Goal: Information Seeking & Learning: Learn about a topic

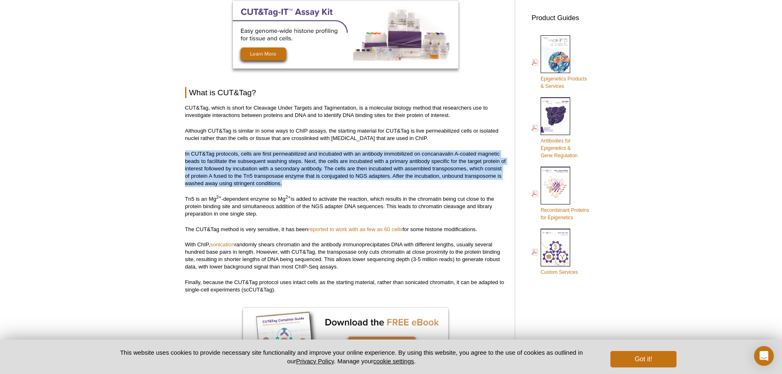
click at [303, 171] on p "In CUT&Tag protocols, cells are first permeabilized and incubated with an antib…" at bounding box center [345, 168] width 321 height 37
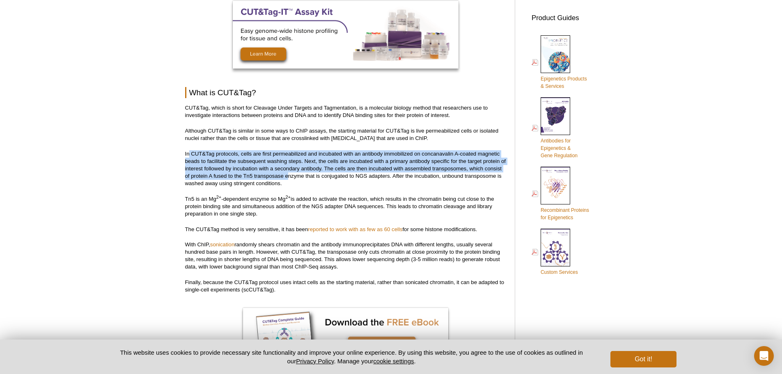
drag, startPoint x: 194, startPoint y: 159, endPoint x: 290, endPoint y: 178, distance: 97.4
click at [288, 175] on p "In CUT&Tag protocols, cells are first permeabilized and incubated with an antib…" at bounding box center [345, 168] width 321 height 37
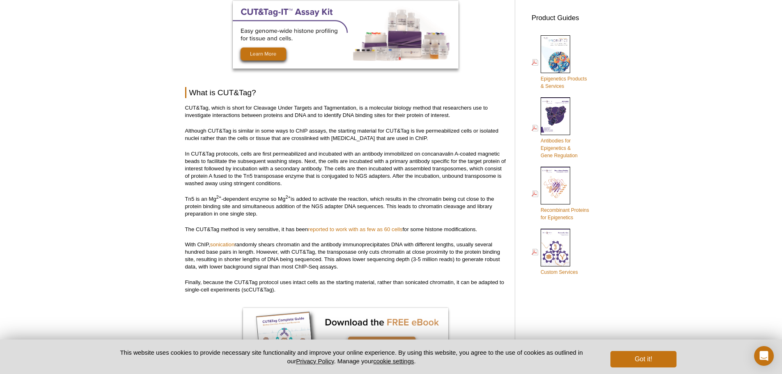
click at [290, 178] on p "In CUT&Tag protocols, cells are first permeabilized and incubated with an antib…" at bounding box center [345, 168] width 321 height 37
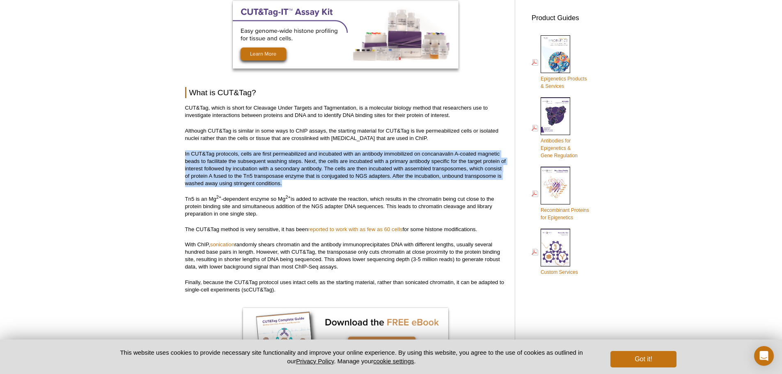
drag, startPoint x: 289, startPoint y: 183, endPoint x: 172, endPoint y: 151, distance: 121.3
copy p "In CUT&Tag protocols, cells are first permeabilized and incubated with an antib…"
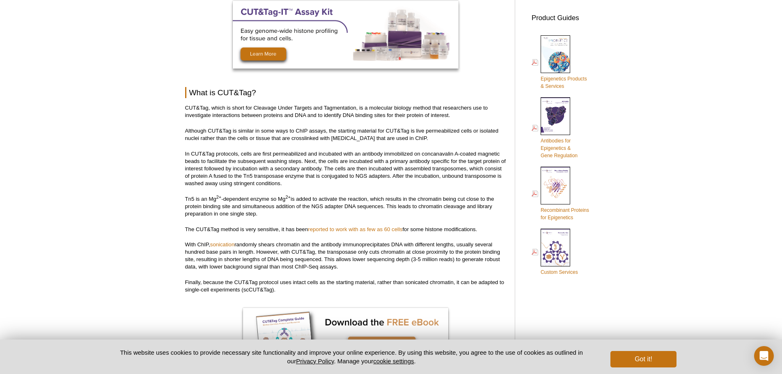
click at [250, 212] on p "Tn5 is an Mg 2+ -dependent enzyme so Mg 2+ is added to activate the reaction, w…" at bounding box center [345, 206] width 321 height 22
drag, startPoint x: 184, startPoint y: 196, endPoint x: 265, endPoint y: 207, distance: 81.6
click at [266, 207] on p "Tn5 is an Mg 2+ -dependent enzyme so Mg 2+ is added to activate the reaction, w…" at bounding box center [345, 206] width 321 height 22
drag, startPoint x: 183, startPoint y: 199, endPoint x: 307, endPoint y: 209, distance: 124.9
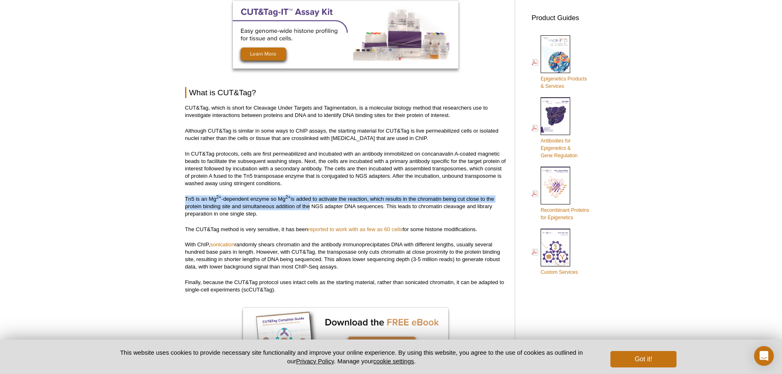
click at [307, 209] on p "Tn5 is an Mg 2+ -dependent enzyme so Mg 2+ is added to activate the reaction, w…" at bounding box center [345, 206] width 321 height 22
drag, startPoint x: 186, startPoint y: 197, endPoint x: 266, endPoint y: 216, distance: 82.0
click at [266, 216] on p "Tn5 is an Mg 2+ -dependent enzyme so Mg 2+ is added to activate the reaction, w…" at bounding box center [345, 206] width 321 height 22
copy p "Tn5 is an Mg 2+ -dependent enzyme so Mg 2+ is added to activate the reaction, w…"
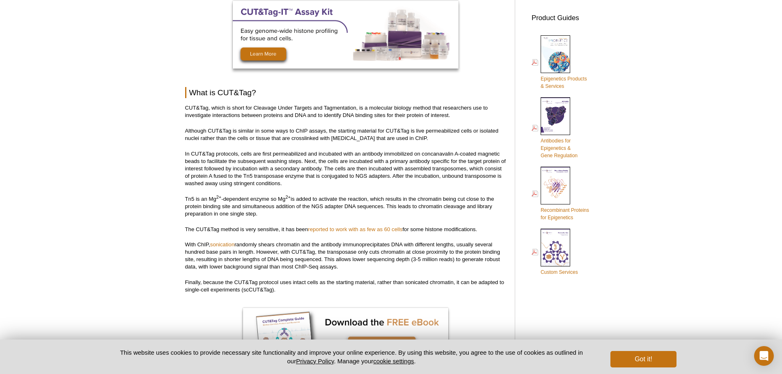
click at [250, 227] on p "The CUT&Tag method is very sensitive, it has been reported to work with as few …" at bounding box center [345, 229] width 321 height 7
drag, startPoint x: 250, startPoint y: 227, endPoint x: 257, endPoint y: 233, distance: 9.0
click at [257, 232] on p "The CUT&Tag method is very sensitive, it has been reported to work with as few …" at bounding box center [345, 229] width 321 height 7
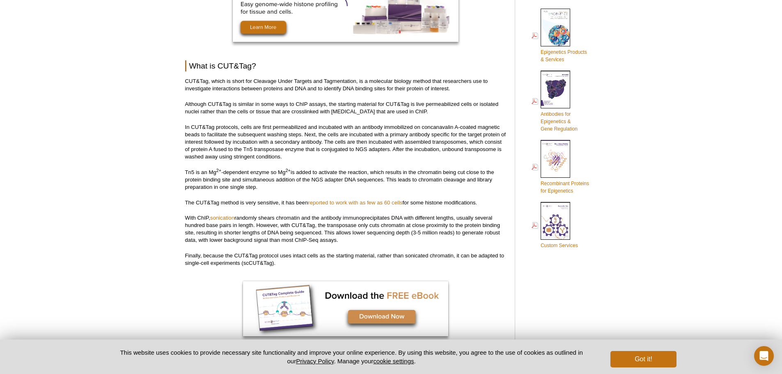
scroll to position [396, 0]
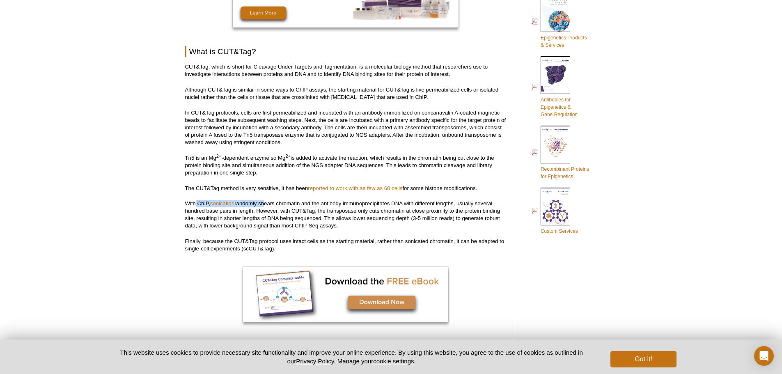
drag, startPoint x: 195, startPoint y: 204, endPoint x: 264, endPoint y: 204, distance: 69.4
click at [264, 204] on p "With ChIP, sonication randomly shears chromatin and the antibody immunoprecipit…" at bounding box center [345, 215] width 321 height 30
click at [268, 204] on p "With ChIP, sonication randomly shears chromatin and the antibody immunoprecipit…" at bounding box center [345, 215] width 321 height 30
click at [244, 202] on p "With ChIP, sonication randomly shears chromatin and the antibody immunoprecipit…" at bounding box center [345, 215] width 321 height 30
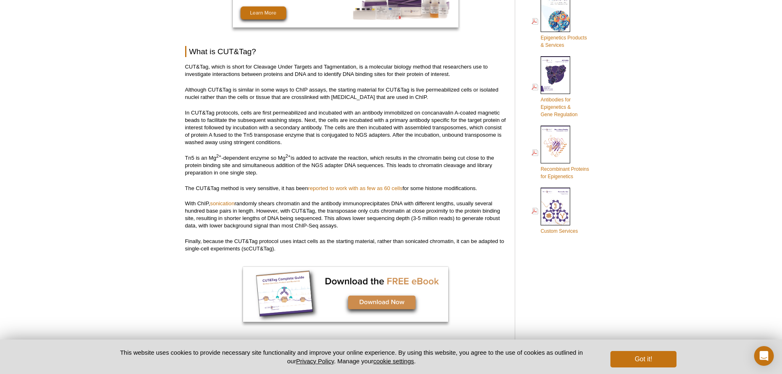
click at [260, 210] on p "With ChIP, sonication randomly shears chromatin and the antibody immunoprecipit…" at bounding box center [345, 215] width 321 height 30
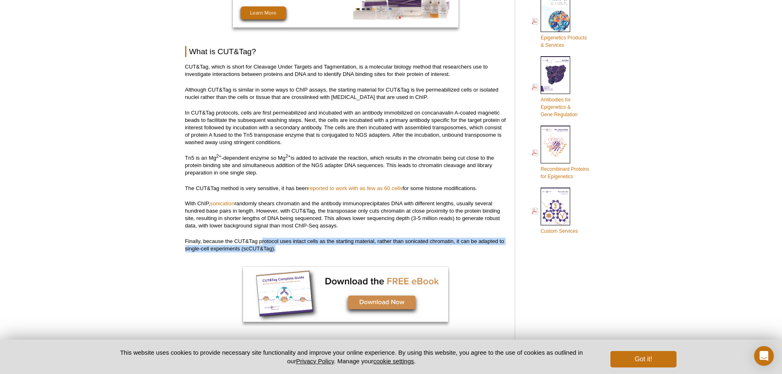
drag, startPoint x: 263, startPoint y: 235, endPoint x: 300, endPoint y: 258, distance: 43.7
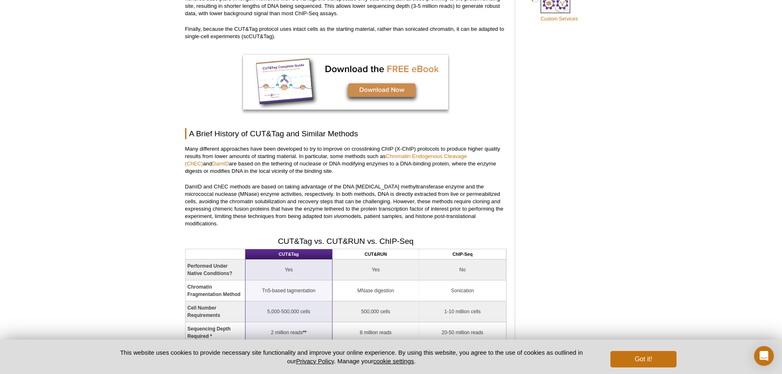
scroll to position [643, 0]
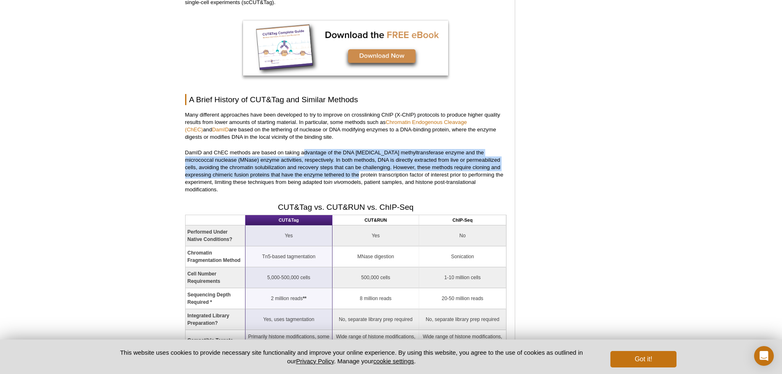
drag, startPoint x: 305, startPoint y: 152, endPoint x: 348, endPoint y: 173, distance: 47.4
click at [348, 173] on p "DamID and ChEC methods are based on taking advantage of the DNA adenine methylt…" at bounding box center [345, 171] width 321 height 44
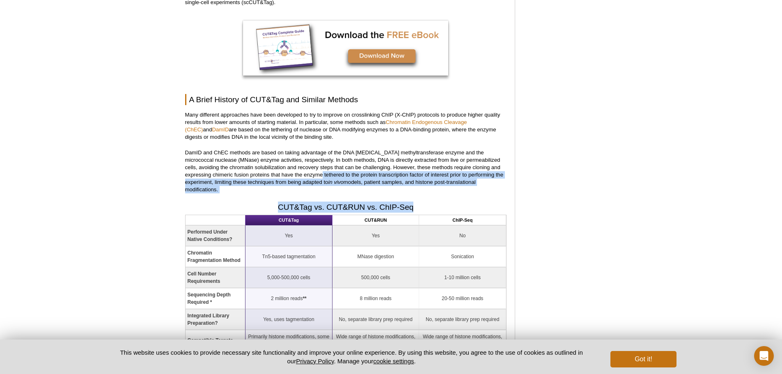
drag, startPoint x: 312, startPoint y: 172, endPoint x: 479, endPoint y: 191, distance: 168.2
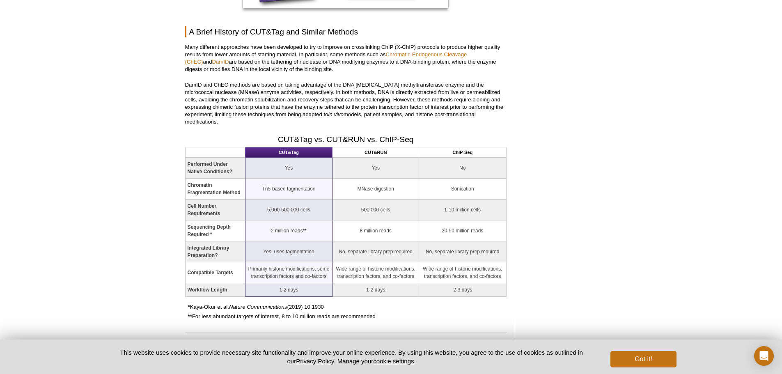
scroll to position [725, 0]
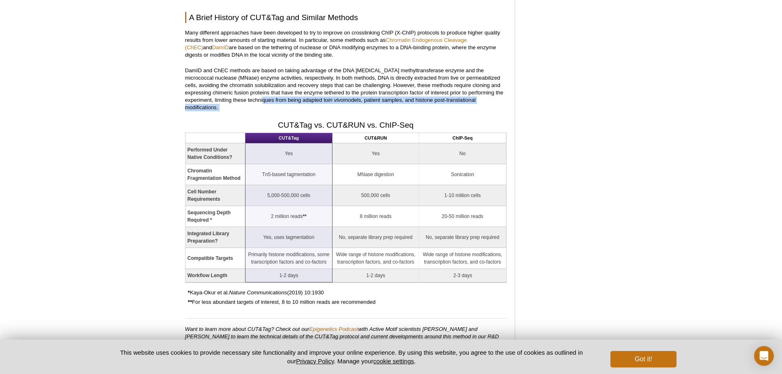
drag, startPoint x: 249, startPoint y: 100, endPoint x: 249, endPoint y: 105, distance: 4.9
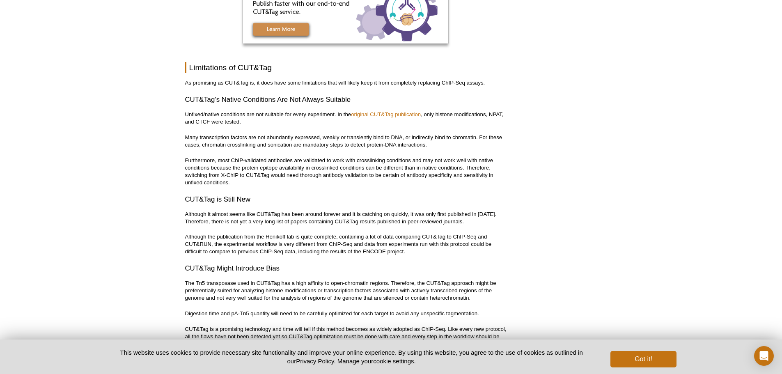
scroll to position [2560, 0]
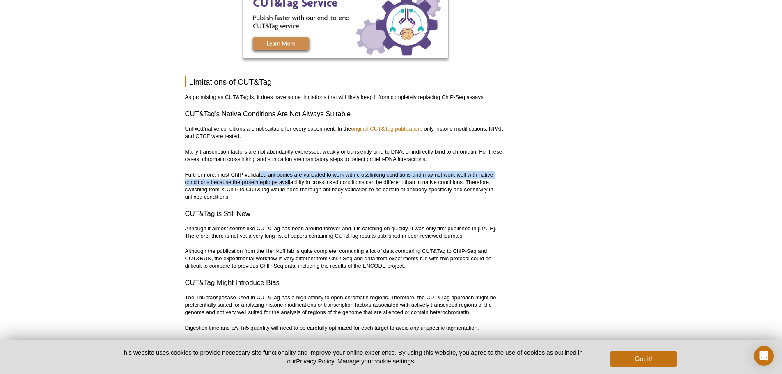
drag, startPoint x: 258, startPoint y: 158, endPoint x: 292, endPoint y: 165, distance: 34.3
click at [292, 171] on p "Furthermore, most ChIP-validated antibodies are validated to work with crosslin…" at bounding box center [345, 186] width 321 height 30
drag, startPoint x: 272, startPoint y: 157, endPoint x: 267, endPoint y: 165, distance: 9.0
click at [267, 171] on p "Furthermore, most ChIP-validated antibodies are validated to work with crosslin…" at bounding box center [345, 186] width 321 height 30
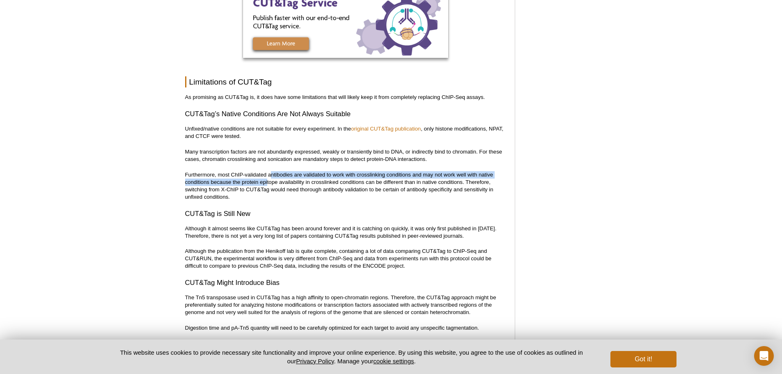
click at [267, 171] on p "Furthermore, most ChIP-validated antibodies are validated to work with crosslin…" at bounding box center [345, 186] width 321 height 30
click at [254, 294] on p "The Tn5 transposase used in CUT&Tag has a high affinity to open-chromatin regio…" at bounding box center [345, 305] width 321 height 22
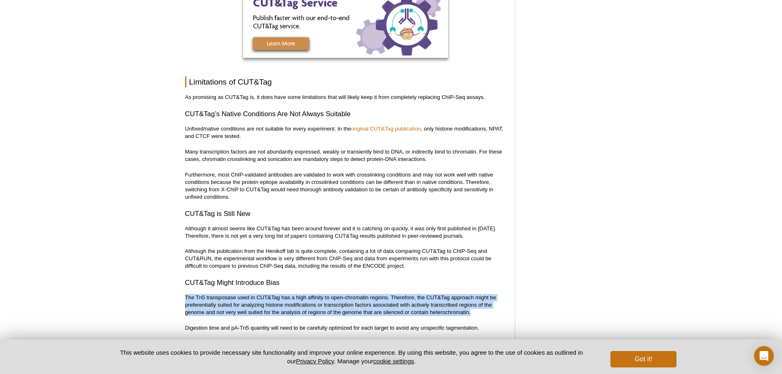
drag, startPoint x: 181, startPoint y: 284, endPoint x: 476, endPoint y: 301, distance: 295.3
copy p "The Tn5 transposase used in CUT&Tag has a high affinity to open-chromatin regio…"
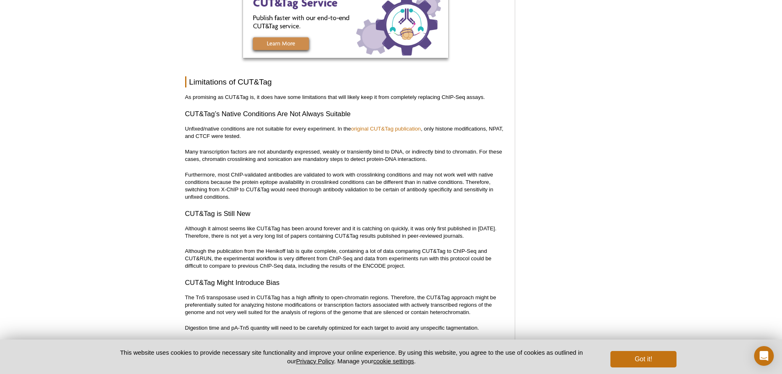
click at [337, 278] on h3 "CUT&Tag Might Introduce Bias" at bounding box center [345, 283] width 321 height 10
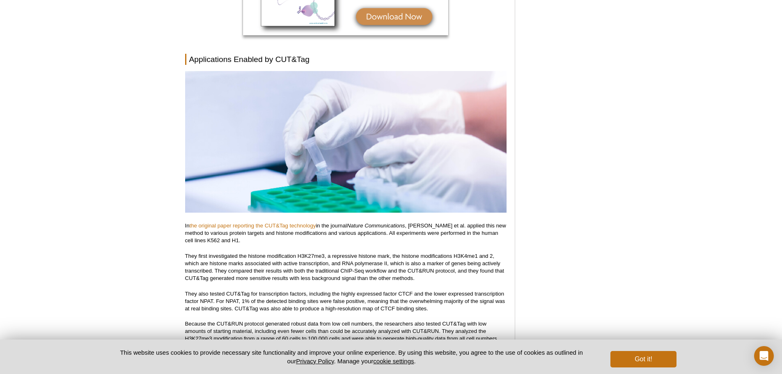
scroll to position [3011, 0]
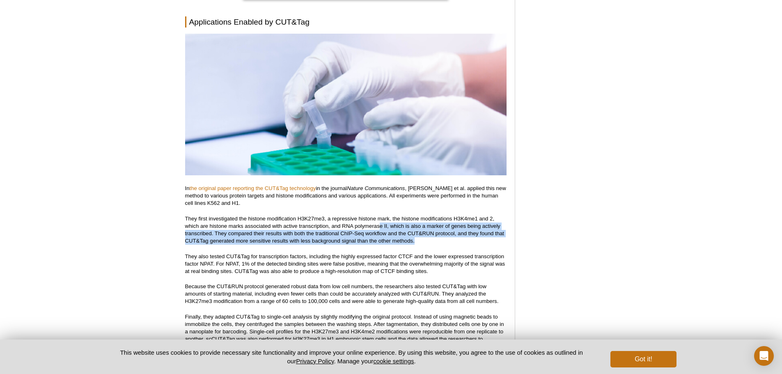
drag, startPoint x: 379, startPoint y: 213, endPoint x: 452, endPoint y: 226, distance: 73.4
click at [452, 226] on p "They first investigated the histone modification H3K27me3, a repressive histone…" at bounding box center [345, 230] width 321 height 30
drag, startPoint x: 374, startPoint y: 210, endPoint x: 422, endPoint y: 228, distance: 51.7
click at [422, 228] on p "They first investigated the histone modification H3K27me3, a repressive histone…" at bounding box center [345, 230] width 321 height 30
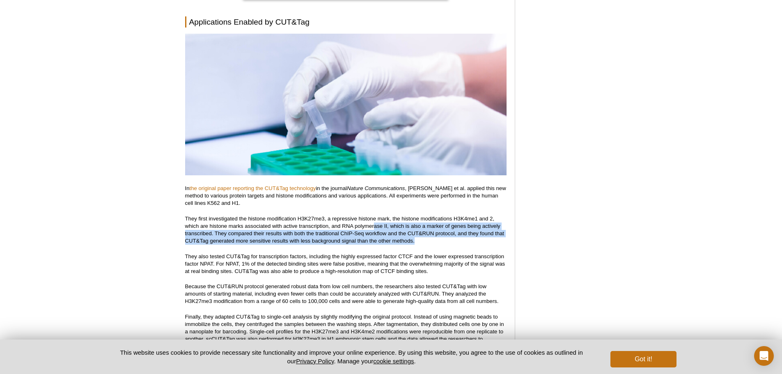
click at [422, 228] on p "They first investigated the histone modification H3K27me3, a repressive histone…" at bounding box center [345, 230] width 321 height 30
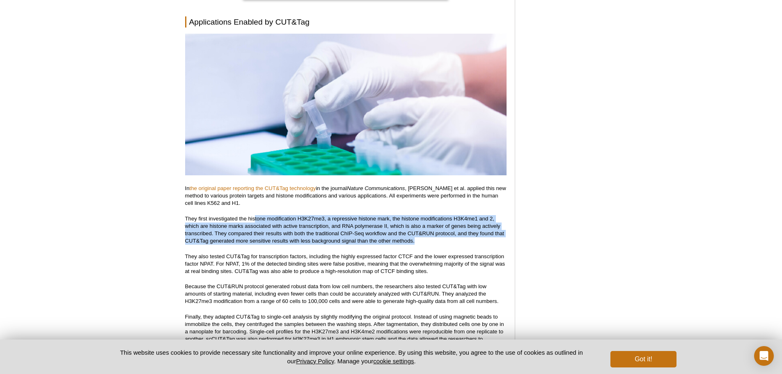
drag, startPoint x: 254, startPoint y: 205, endPoint x: 442, endPoint y: 225, distance: 188.6
click at [442, 225] on p "They first investigated the histone modification H3K27me3, a repressive histone…" at bounding box center [345, 230] width 321 height 30
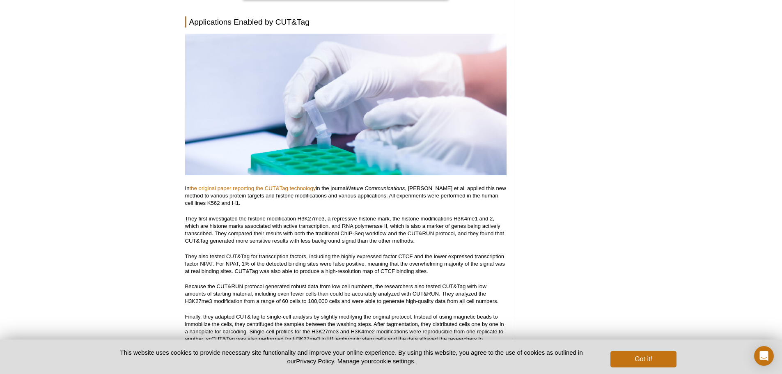
scroll to position [3052, 0]
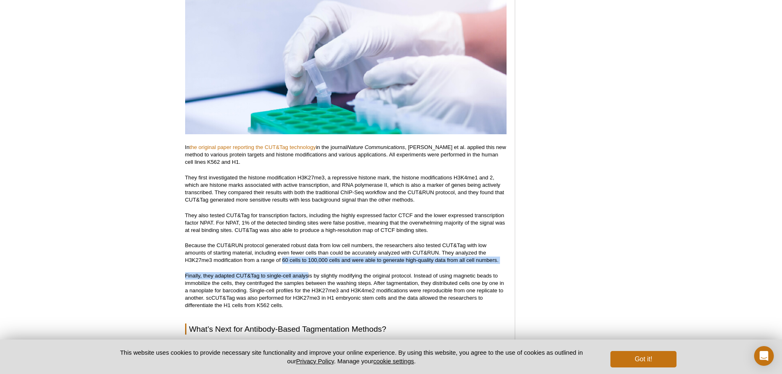
drag, startPoint x: 283, startPoint y: 245, endPoint x: 311, endPoint y: 255, distance: 29.2
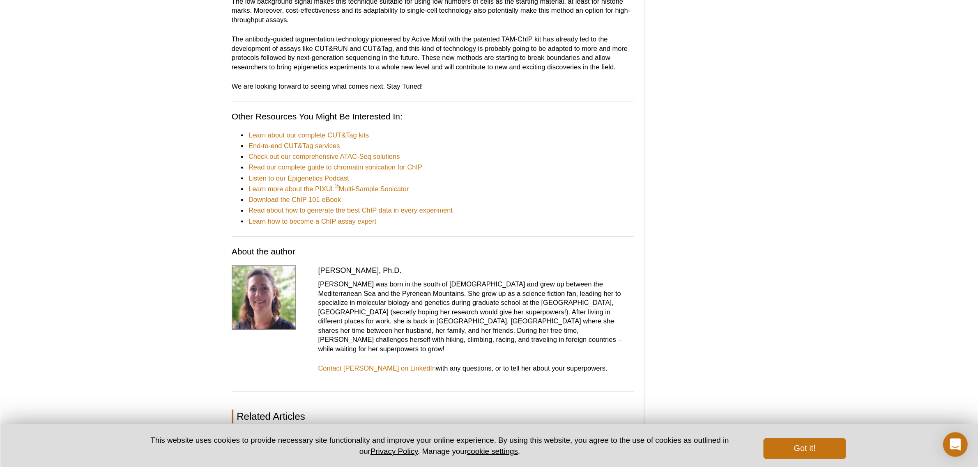
scroll to position [3750, 0]
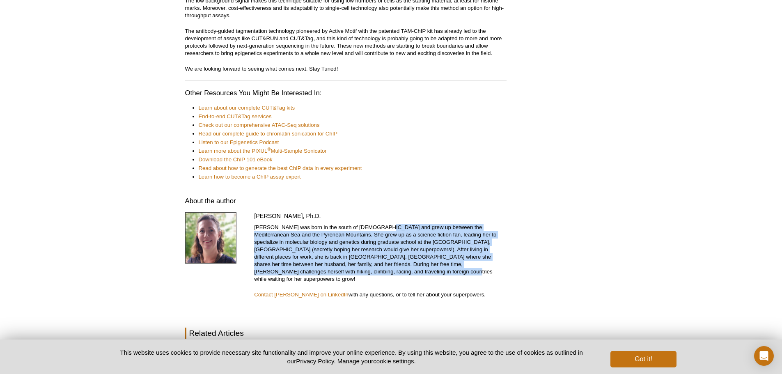
drag, startPoint x: 377, startPoint y: 211, endPoint x: 468, endPoint y: 255, distance: 101.0
click at [468, 255] on p "Anne-Sophie was born in the south of France and grew up between the Mediterrane…" at bounding box center [380, 253] width 252 height 59
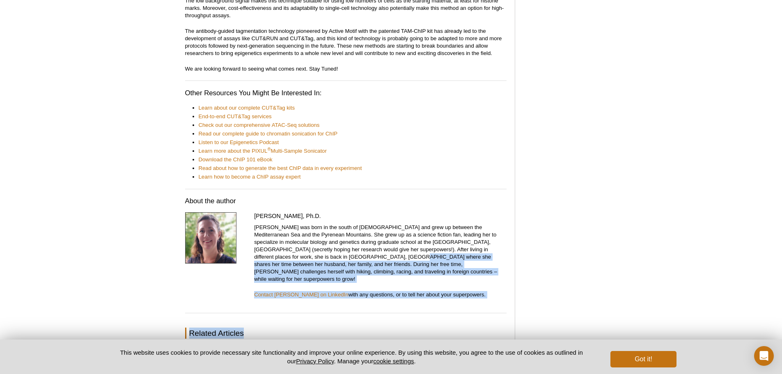
click at [416, 287] on div "Anne-Sophie Ay-Berthomieu, Ph.D. Anne-Sophie was born in the south of France an…" at bounding box center [345, 262] width 321 height 101
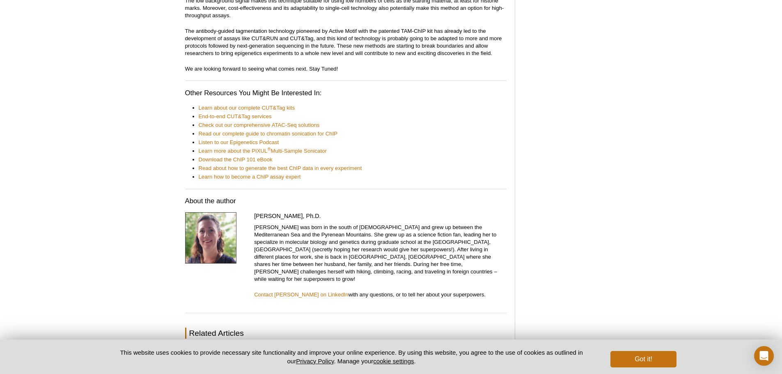
drag, startPoint x: 254, startPoint y: 200, endPoint x: 370, endPoint y: 192, distance: 116.0
copy h4 "Anne-Sophie Ay-Berthomieu, Ph.D."
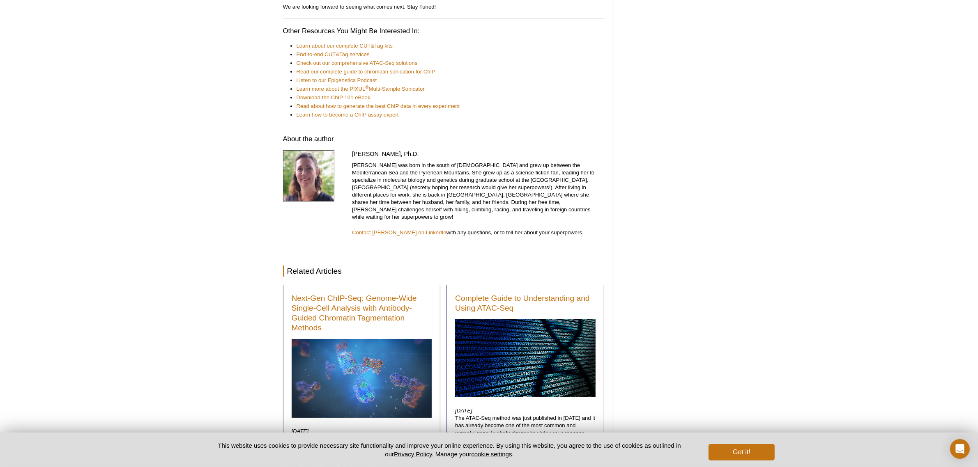
scroll to position [3943, 0]
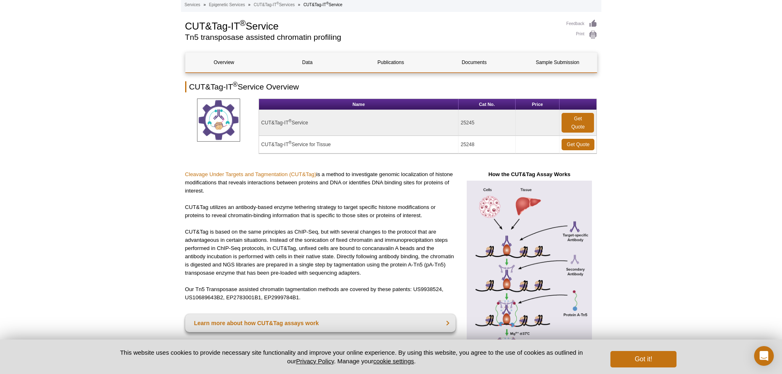
scroll to position [41, 0]
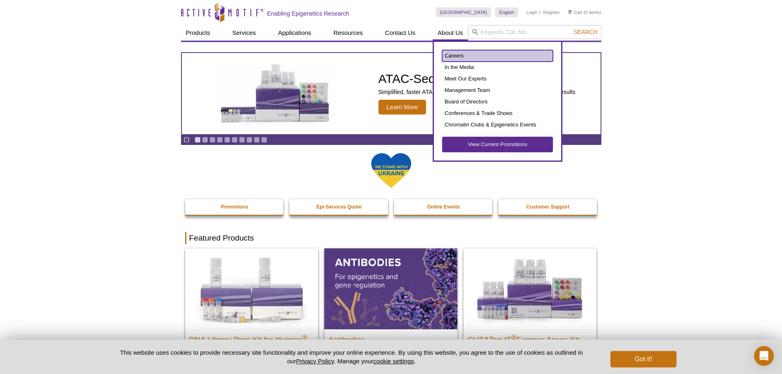
click at [446, 57] on link "Careers" at bounding box center [497, 55] width 111 height 11
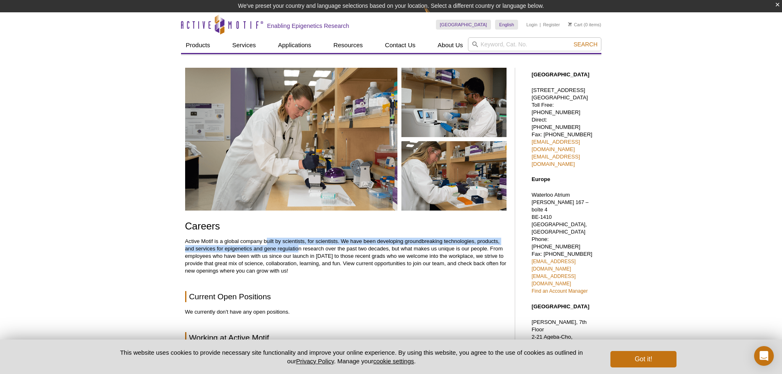
drag, startPoint x: 266, startPoint y: 238, endPoint x: 303, endPoint y: 253, distance: 40.1
click at [301, 252] on p "Active Motif is a global company built by scientists, for scientists. We have b…" at bounding box center [345, 256] width 321 height 37
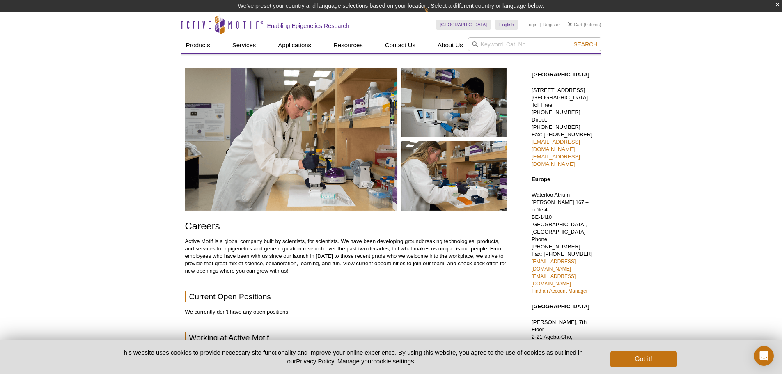
click at [303, 253] on p "Active Motif is a global company built by scientists, for scientists. We have b…" at bounding box center [345, 256] width 321 height 37
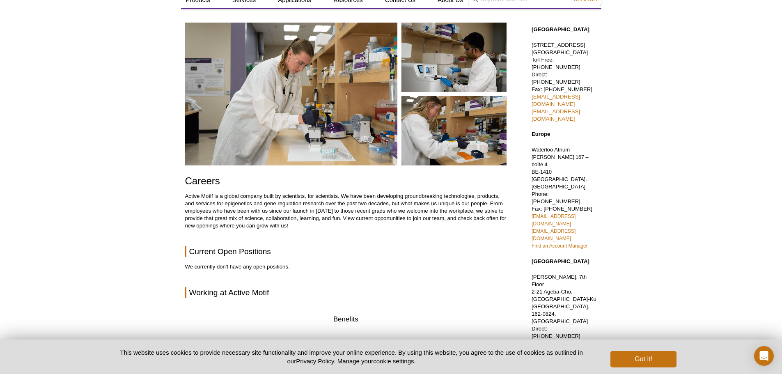
scroll to position [29, 0]
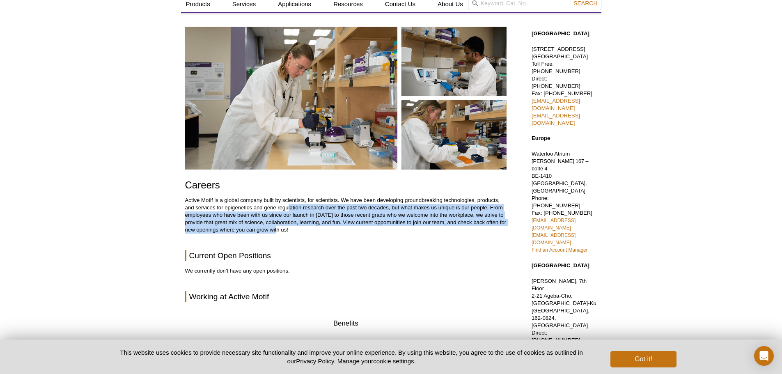
drag, startPoint x: 288, startPoint y: 204, endPoint x: 289, endPoint y: 231, distance: 26.7
click at [289, 231] on p "Active Motif is a global company built by scientists, for scientists. We have b…" at bounding box center [345, 215] width 321 height 37
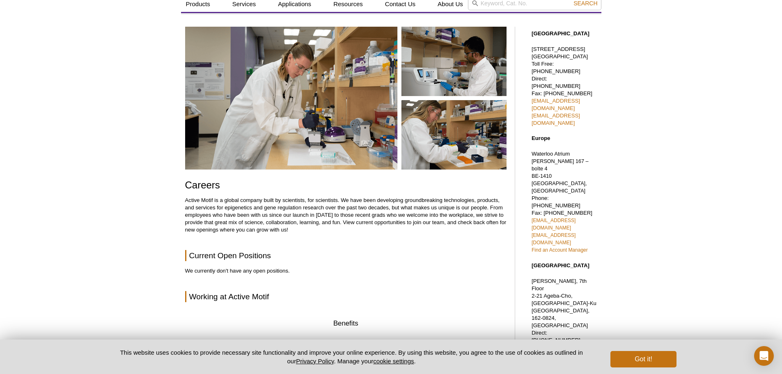
scroll to position [70, 0]
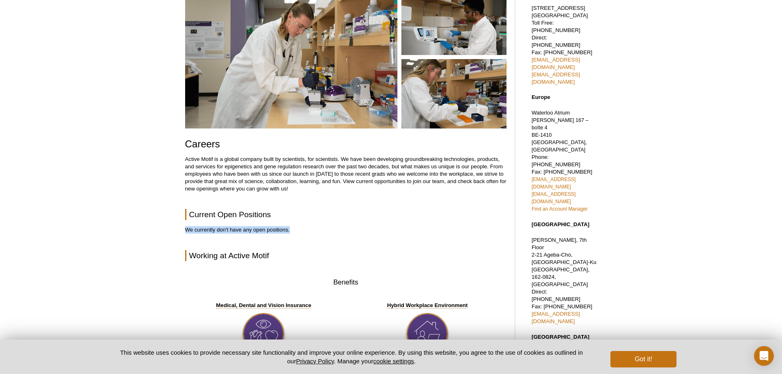
drag, startPoint x: 175, startPoint y: 230, endPoint x: 294, endPoint y: 233, distance: 119.5
click at [294, 233] on p "We currently don't have any open positions." at bounding box center [345, 229] width 321 height 7
drag, startPoint x: 232, startPoint y: 213, endPoint x: 255, endPoint y: 221, distance: 23.5
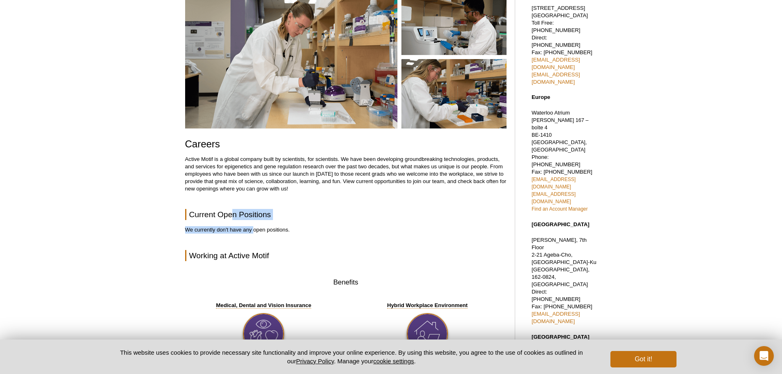
click at [217, 216] on h2 "Current Open Positions" at bounding box center [345, 214] width 321 height 11
click at [254, 216] on h2 "Current Open Positions" at bounding box center [345, 214] width 321 height 11
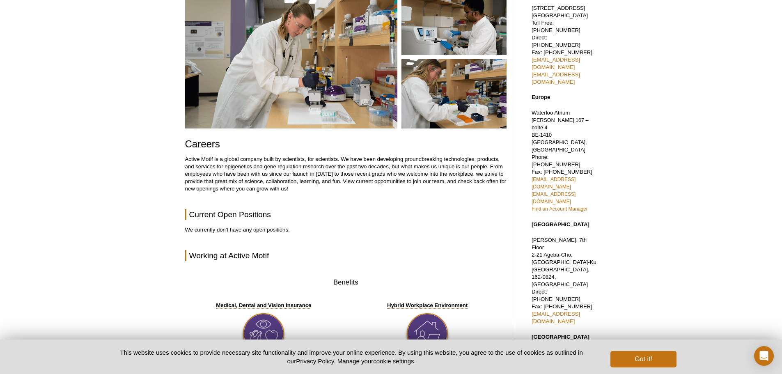
click at [260, 214] on h2 "Current Open Positions" at bounding box center [345, 214] width 321 height 11
click at [236, 214] on h2 "Current Open Positions" at bounding box center [345, 214] width 321 height 11
drag, startPoint x: 187, startPoint y: 215, endPoint x: 280, endPoint y: 215, distance: 92.4
click at [279, 215] on h2 "Current Open Positions" at bounding box center [345, 214] width 321 height 11
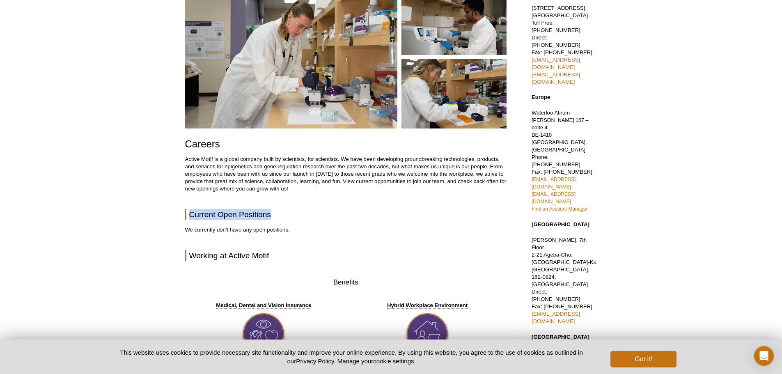
click at [280, 215] on h2 "Current Open Positions" at bounding box center [345, 214] width 321 height 11
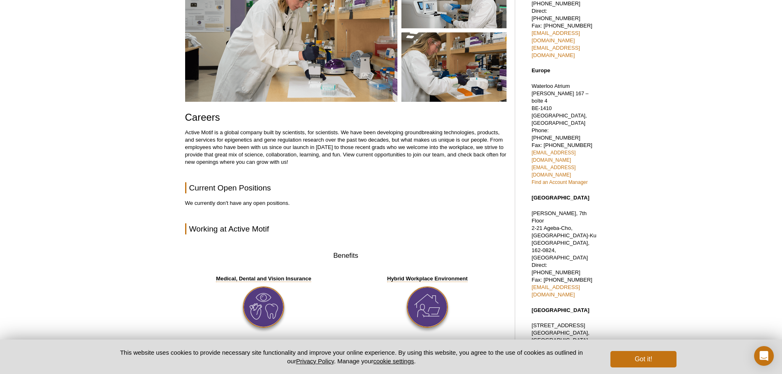
scroll to position [111, 0]
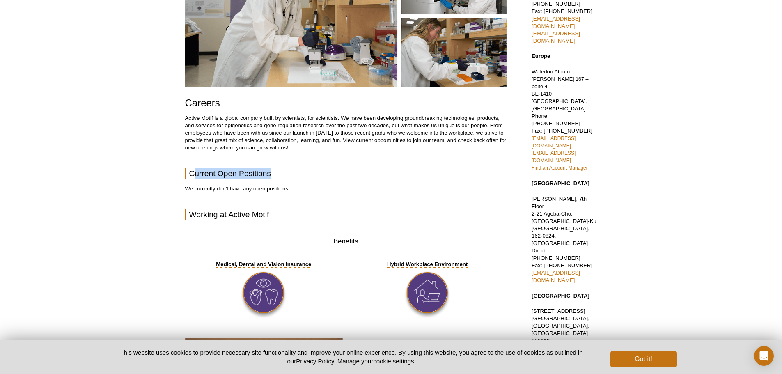
drag, startPoint x: 192, startPoint y: 172, endPoint x: 296, endPoint y: 177, distance: 104.4
click at [296, 177] on h2 "Current Open Positions" at bounding box center [345, 173] width 321 height 11
click at [188, 177] on h2 "Current Open Positions" at bounding box center [345, 173] width 321 height 11
drag, startPoint x: 188, startPoint y: 176, endPoint x: 287, endPoint y: 178, distance: 99.8
click at [286, 178] on h2 "Current Open Positions" at bounding box center [345, 173] width 321 height 11
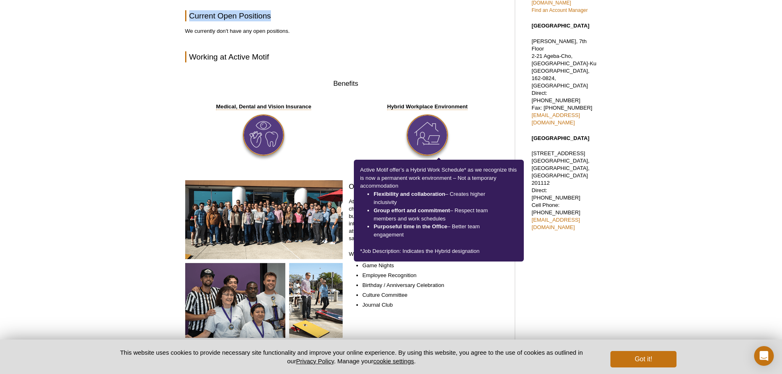
scroll to position [275, 0]
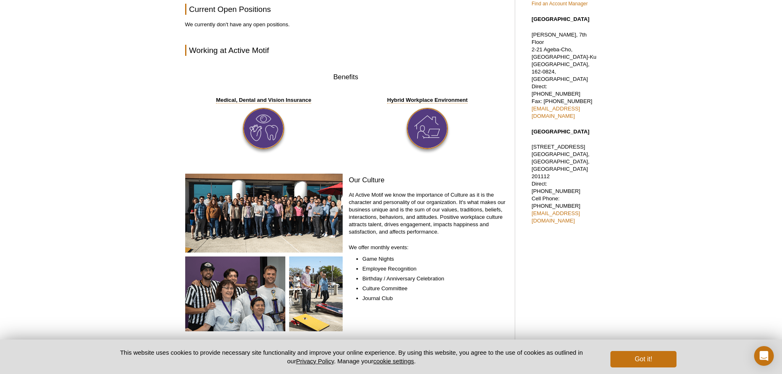
click at [485, 248] on p "We offer monthly events:​" at bounding box center [428, 247] width 158 height 7
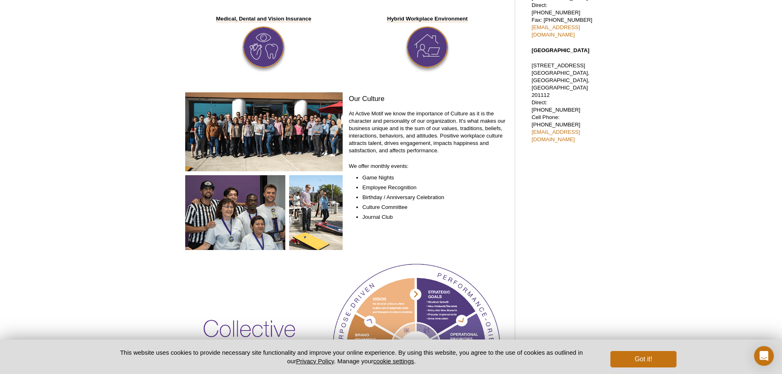
scroll to position [357, 0]
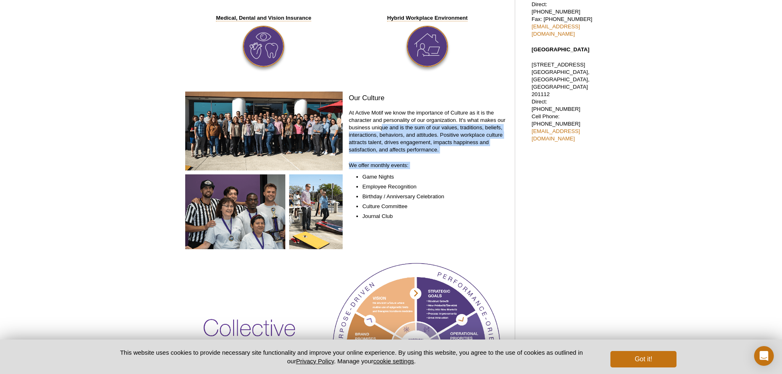
drag, startPoint x: 358, startPoint y: 174, endPoint x: 385, endPoint y: 129, distance: 53.2
click at [382, 126] on div "Our Culture At Active Motif we know the importance of Culture as it is the char…" at bounding box center [428, 172] width 158 height 160
click at [388, 129] on p "At Active Motif we know the importance of Culture as it is the character and pe…" at bounding box center [428, 131] width 158 height 44
click at [380, 138] on p "At Active Motif we know the importance of Culture as it is the character and pe…" at bounding box center [428, 131] width 158 height 44
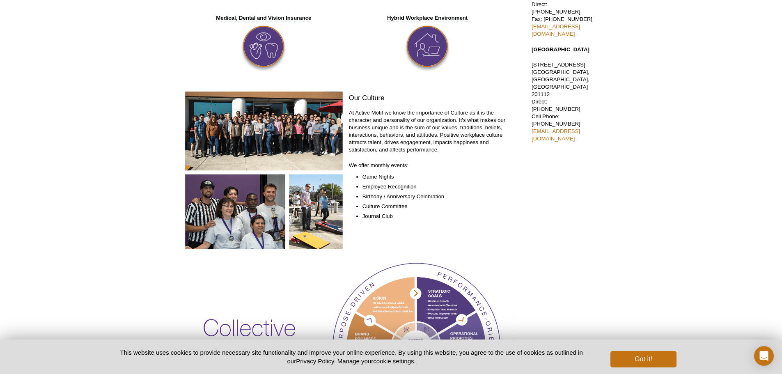
click at [301, 133] on img at bounding box center [264, 171] width 158 height 158
click at [386, 138] on p "At Active Motif we know the importance of Culture as it is the character and pe…" at bounding box center [428, 131] width 158 height 44
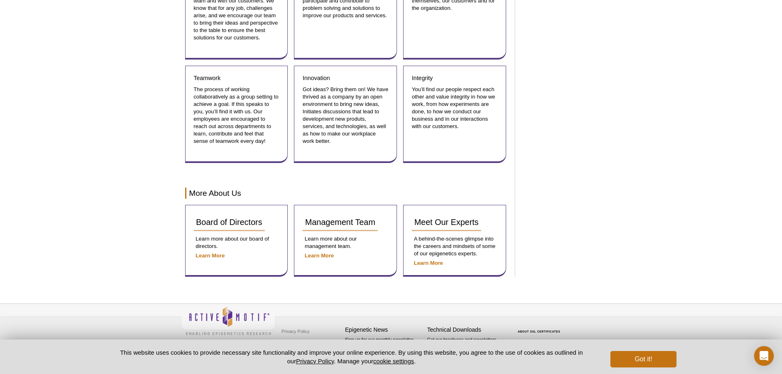
scroll to position [922, 0]
click at [427, 260] on strong "Learn More" at bounding box center [428, 262] width 29 height 6
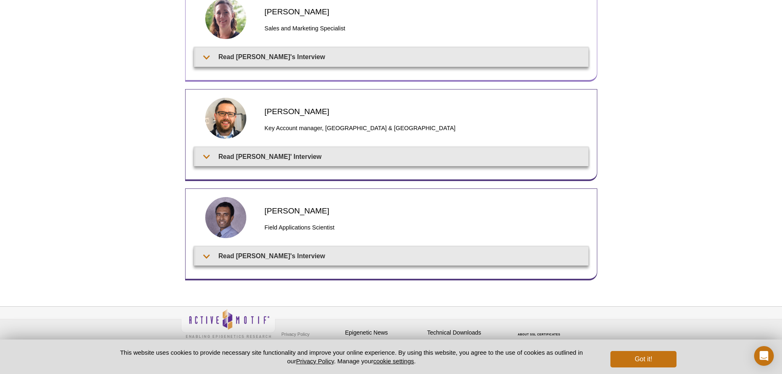
scroll to position [119, 0]
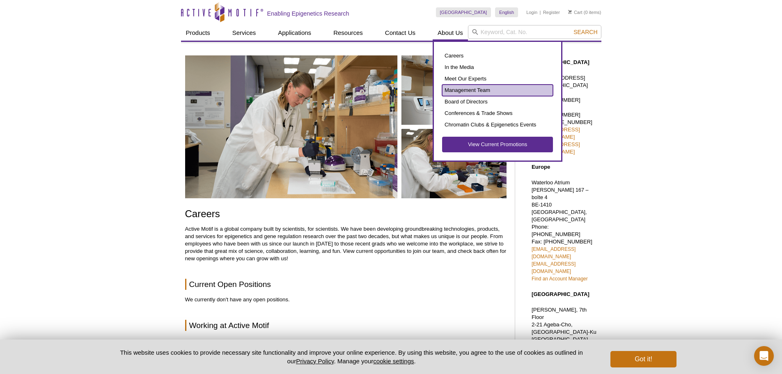
click at [467, 87] on link "Management Team" at bounding box center [497, 90] width 111 height 11
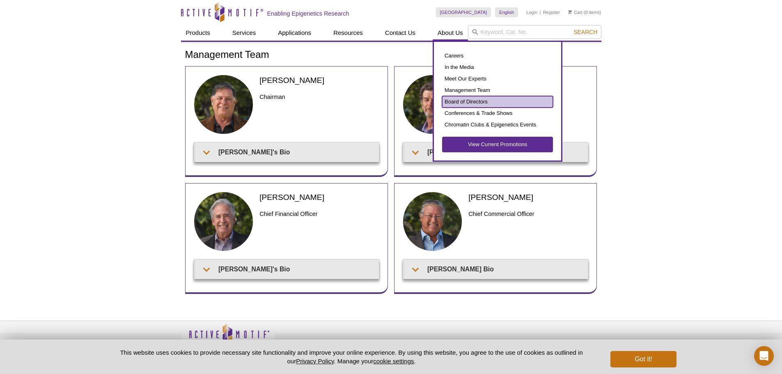
click at [479, 99] on link "Board of Directors" at bounding box center [497, 101] width 111 height 11
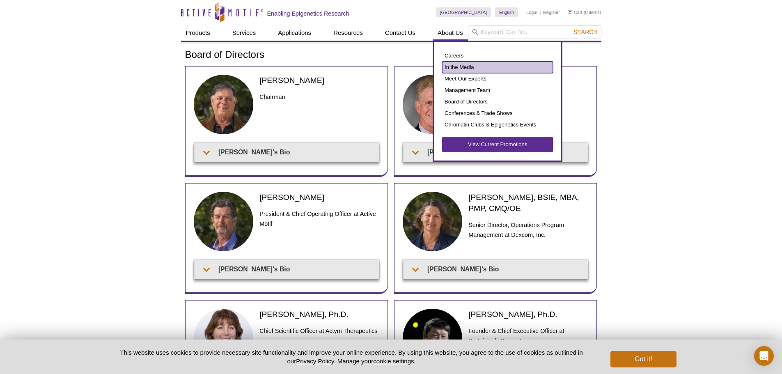
click at [474, 63] on link "In the Media" at bounding box center [497, 67] width 111 height 11
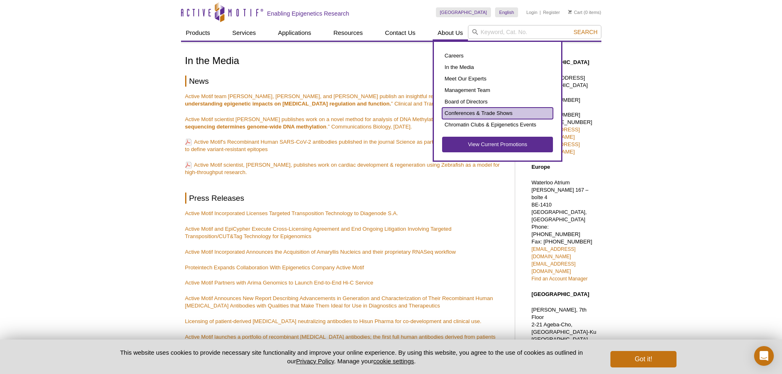
click at [467, 115] on link "Conferences & Trade Shows" at bounding box center [497, 113] width 111 height 11
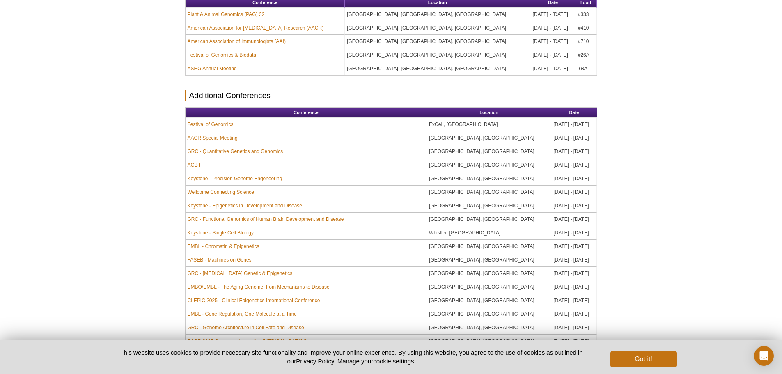
scroll to position [246, 0]
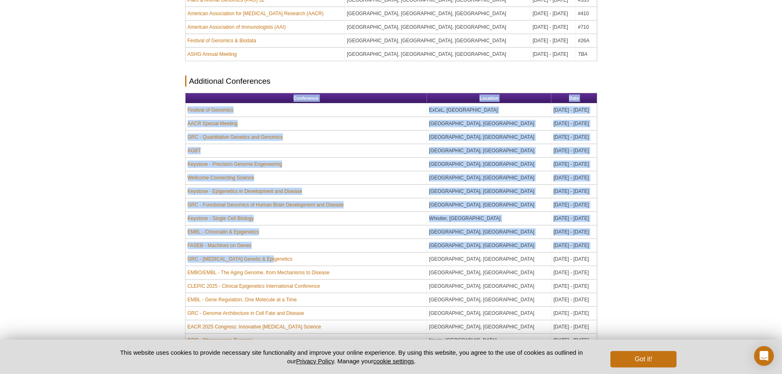
drag, startPoint x: 183, startPoint y: 112, endPoint x: 327, endPoint y: 255, distance: 202.1
click at [327, 255] on div "Conferences & Trade Shows Check out any of the conferences below to meet with o…" at bounding box center [391, 267] width 420 height 928
click at [348, 248] on td "FASEB - Machines on Genes" at bounding box center [307, 246] width 242 height 14
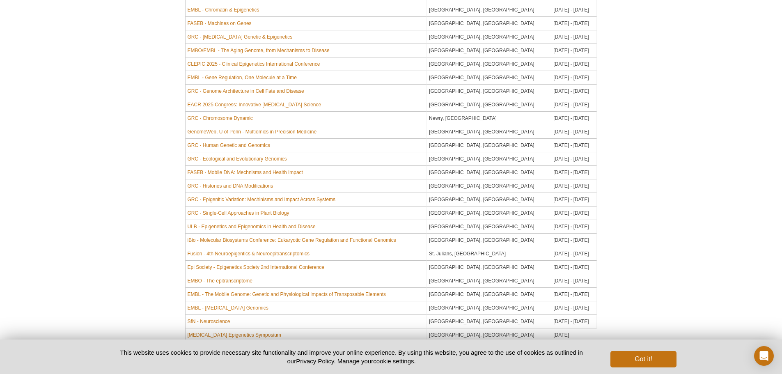
scroll to position [493, 0]
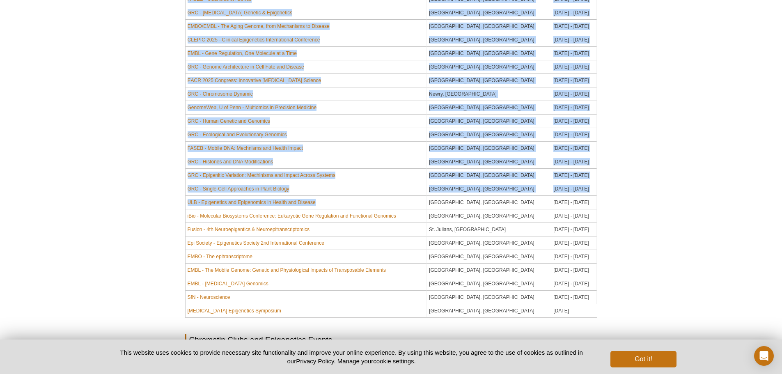
drag, startPoint x: 181, startPoint y: 206, endPoint x: 336, endPoint y: 202, distance: 155.2
click at [336, 202] on div "Active Motif Logo Enabling Epigenetics Research 0 Search Skip to content Active…" at bounding box center [391, 74] width 782 height 1135
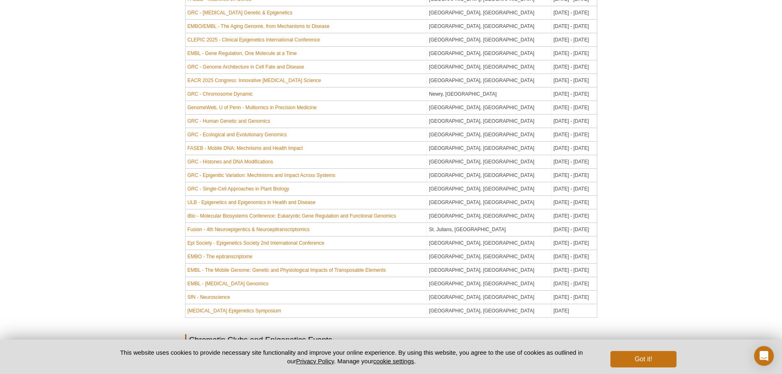
click at [336, 202] on td "ULB - Epigenetics and Epigenomics in Health and Disease" at bounding box center [307, 203] width 242 height 14
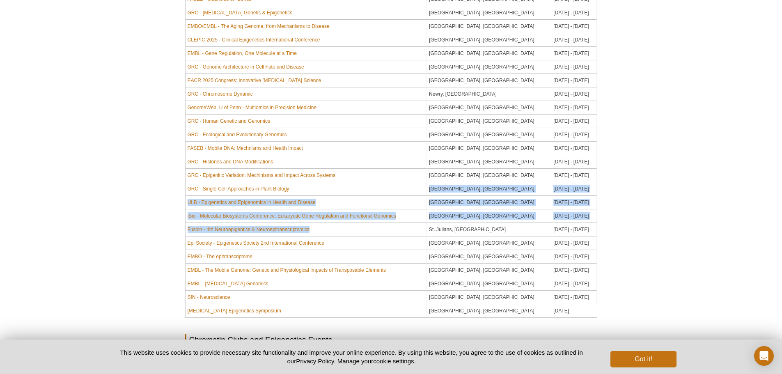
drag, startPoint x: 320, startPoint y: 193, endPoint x: 332, endPoint y: 226, distance: 34.4
click at [332, 226] on tbody "Festival of Genomics ExCeL, London January 29 - 30, 2025 AACR Special Meeting S…" at bounding box center [391, 87] width 411 height 460
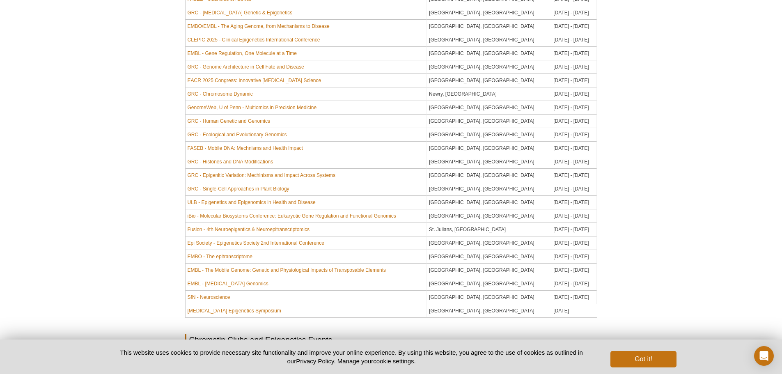
click at [334, 229] on td "Fusion - 4th Neuroepigentics & Neuroepitranscriptomics" at bounding box center [307, 230] width 242 height 14
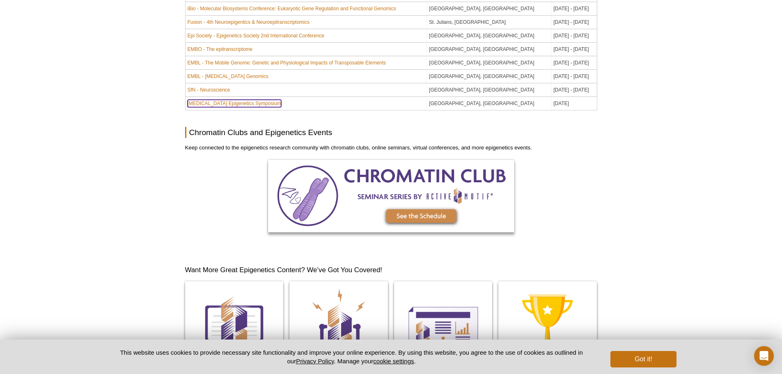
scroll to position [780, 0]
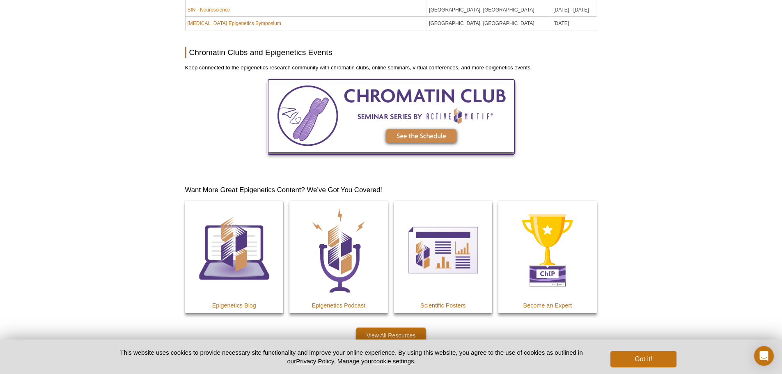
click at [426, 134] on img at bounding box center [391, 116] width 246 height 73
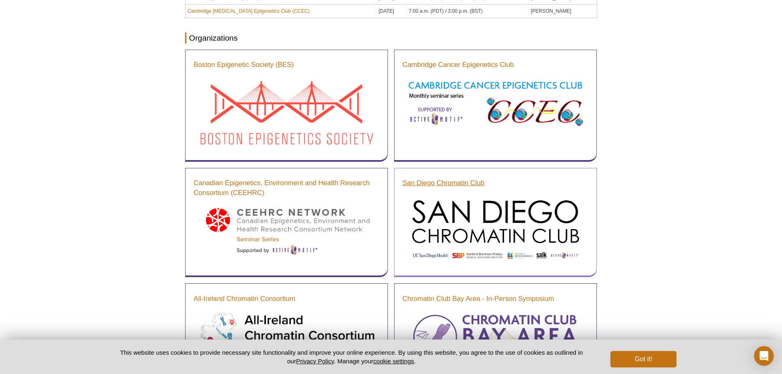
scroll to position [41, 0]
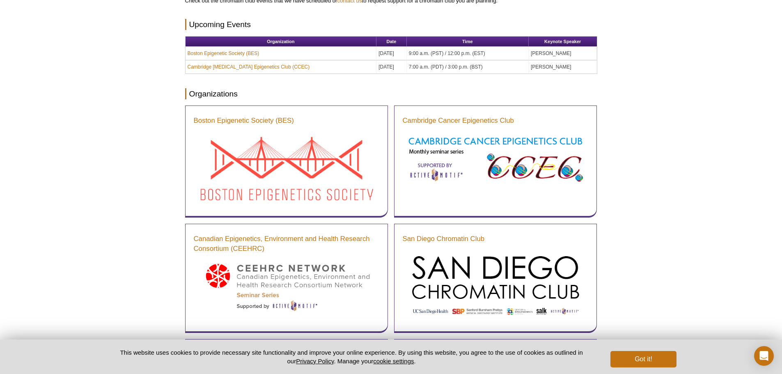
scroll to position [0, 0]
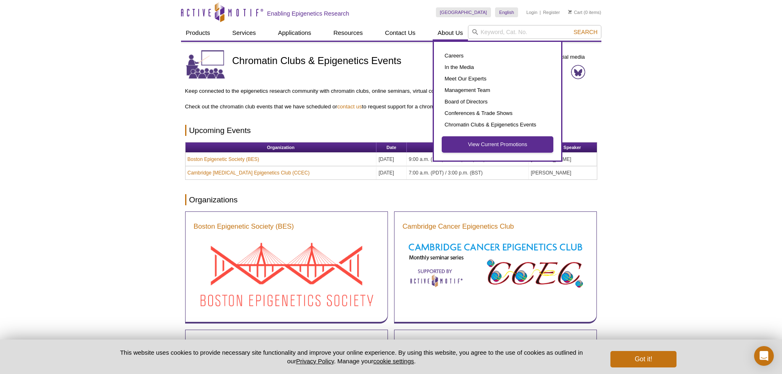
click at [521, 145] on link "View Current Promotions" at bounding box center [497, 145] width 111 height 16
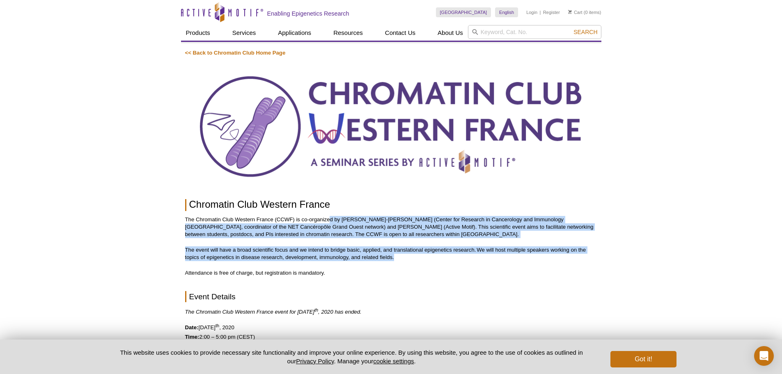
drag, startPoint x: 331, startPoint y: 218, endPoint x: 409, endPoint y: 263, distance: 89.4
click at [408, 262] on div "<< Back to Chromatin Club Home Page Chromatin Club Western France The Chromatin…" at bounding box center [391, 269] width 412 height 440
click at [409, 263] on div "<< Back to Chromatin Club Home Page Chromatin Club Western France The Chromatin…" at bounding box center [391, 269] width 412 height 440
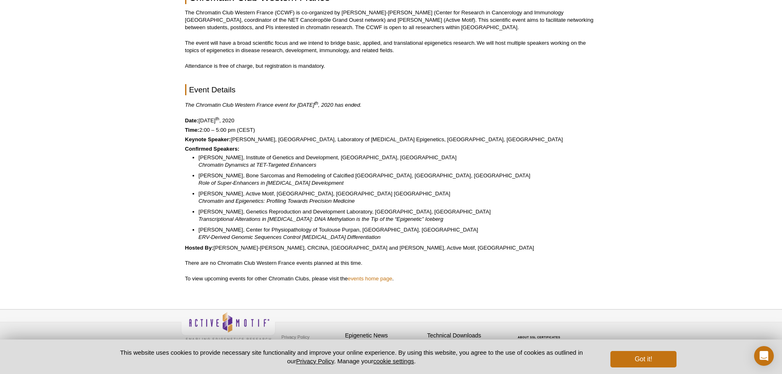
scroll to position [214, 0]
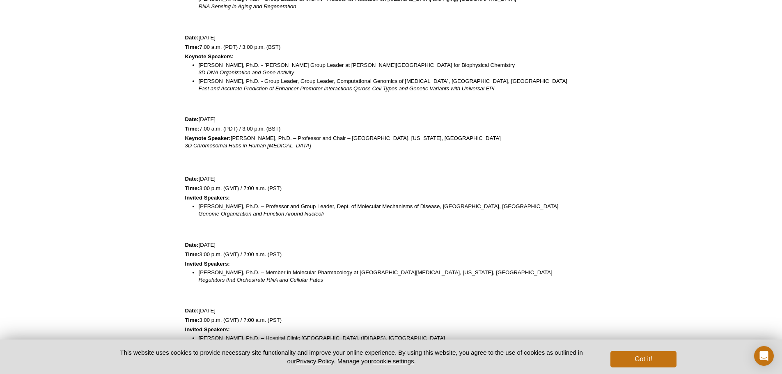
scroll to position [493, 0]
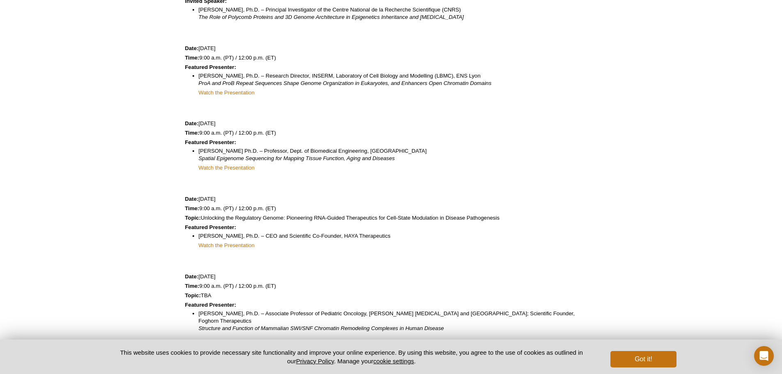
scroll to position [698, 0]
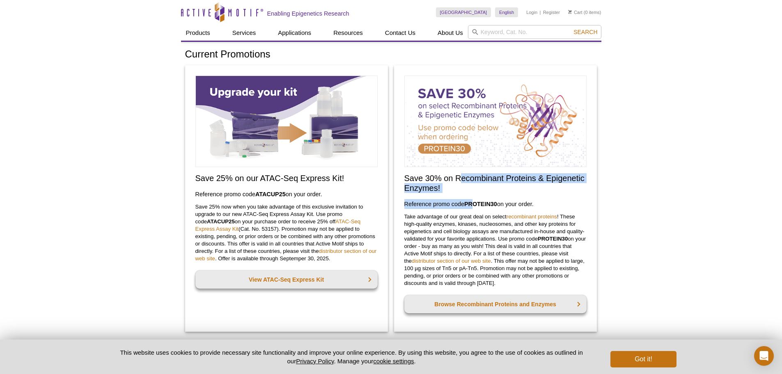
drag, startPoint x: 459, startPoint y: 181, endPoint x: 476, endPoint y: 196, distance: 22.4
click at [476, 196] on div "Save 30% on Recombinant Proteins & Epigenetic Enzymes! Reference promo code  PR…" at bounding box center [495, 198] width 203 height 266
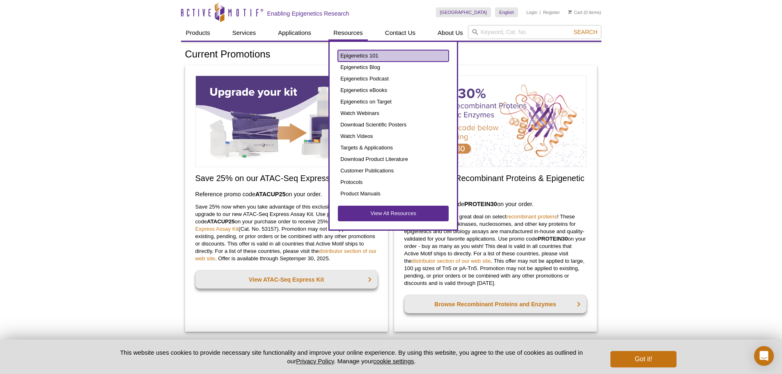
click at [347, 57] on link "Epigenetics 101" at bounding box center [393, 55] width 111 height 11
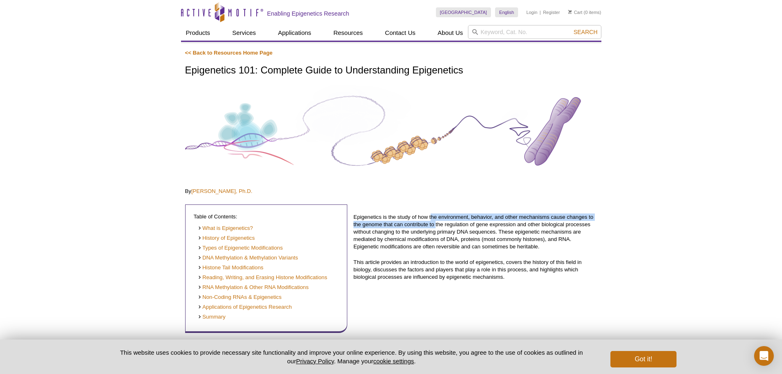
drag, startPoint x: 431, startPoint y: 211, endPoint x: 436, endPoint y: 223, distance: 13.0
click at [436, 223] on div "Epigenetics is the study of how the environment, behavior, and other mechanisms…" at bounding box center [474, 265] width 243 height 136
click at [436, 223] on p "Epigenetics is the study of how the environment, behavior, and other mechanisms…" at bounding box center [474, 231] width 243 height 37
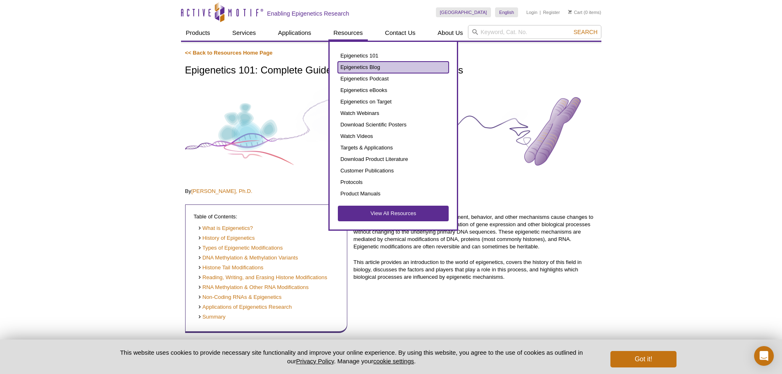
click at [350, 64] on link "Epigenetics Blog" at bounding box center [393, 67] width 111 height 11
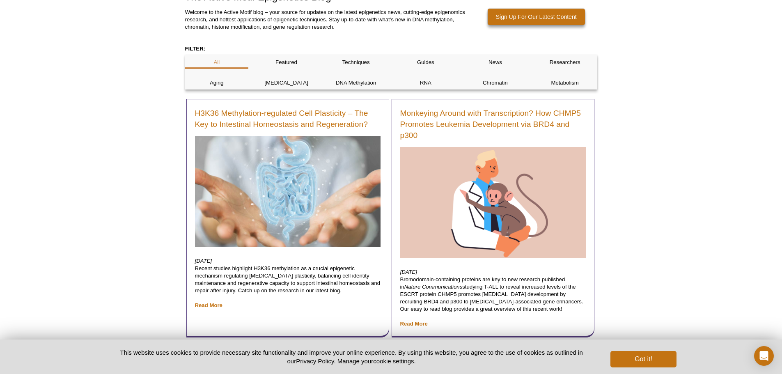
scroll to position [21, 0]
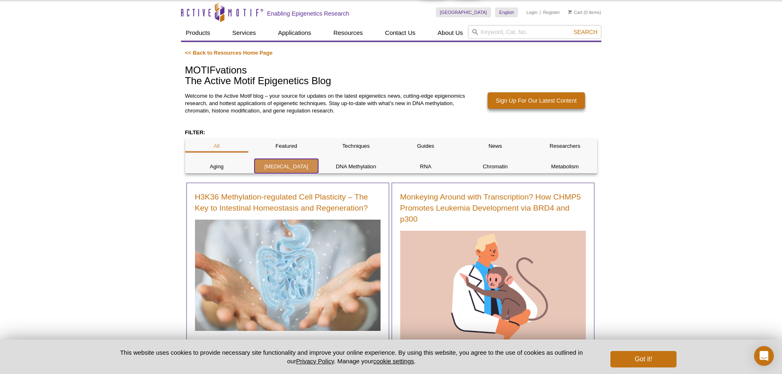
click at [271, 162] on div "Cancer" at bounding box center [287, 166] width 64 height 14
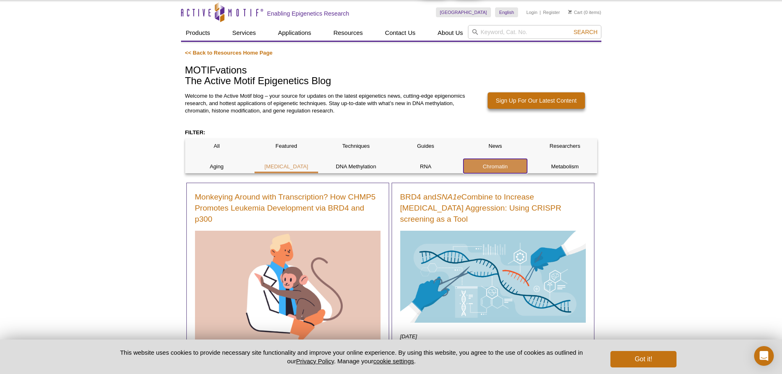
click at [523, 164] on p "Chromatin" at bounding box center [496, 166] width 64 height 7
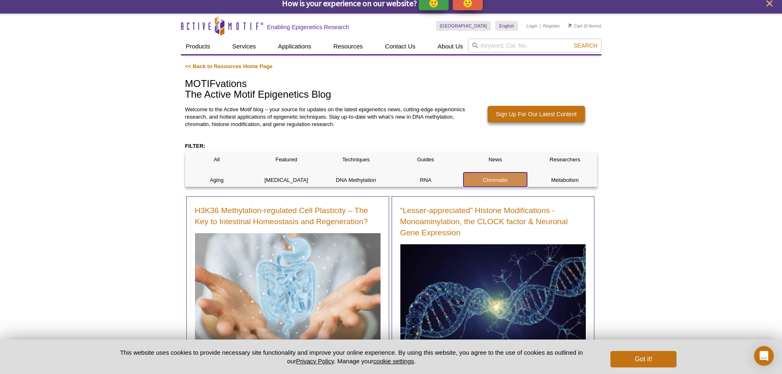
scroll to position [0, 0]
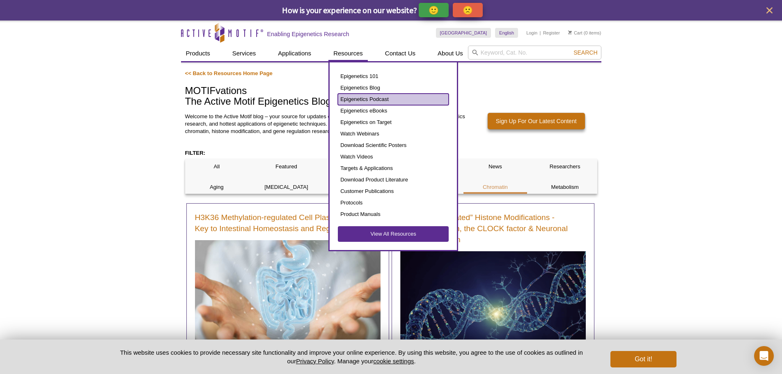
click at [353, 95] on link "Epigenetics Podcast" at bounding box center [393, 99] width 111 height 11
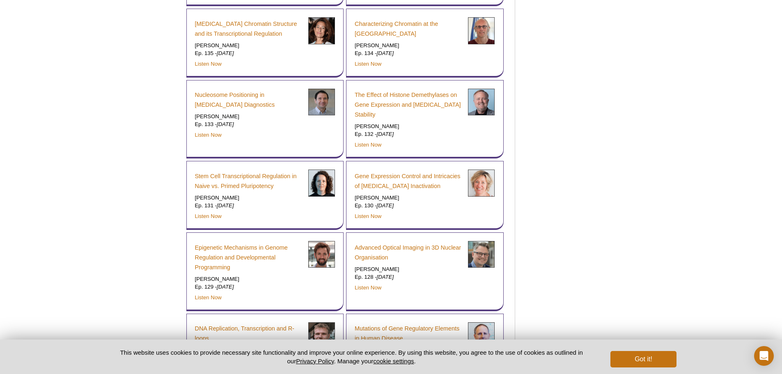
scroll to position [1067, 0]
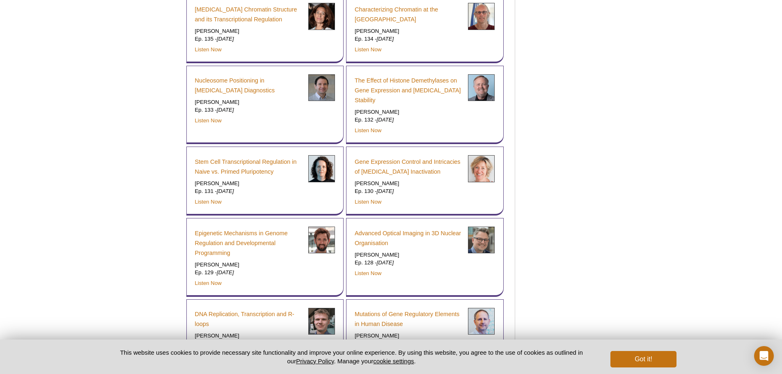
drag, startPoint x: 556, startPoint y: 189, endPoint x: 560, endPoint y: 205, distance: 16.9
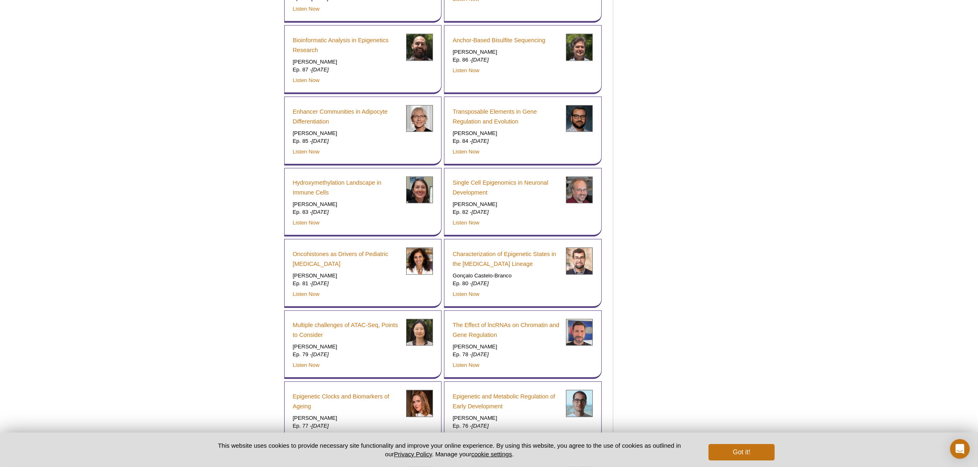
scroll to position [2084, 0]
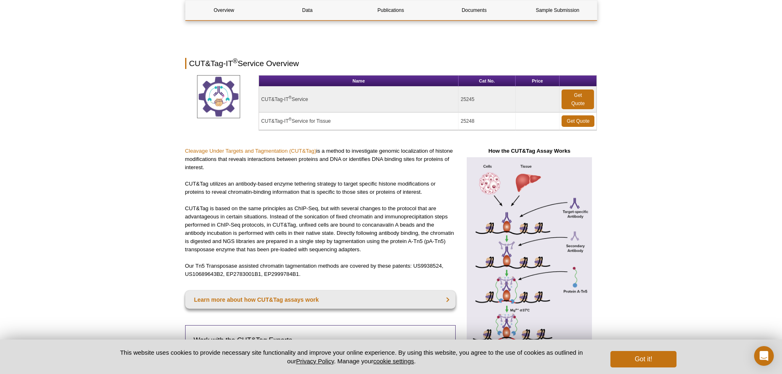
scroll to position [123, 0]
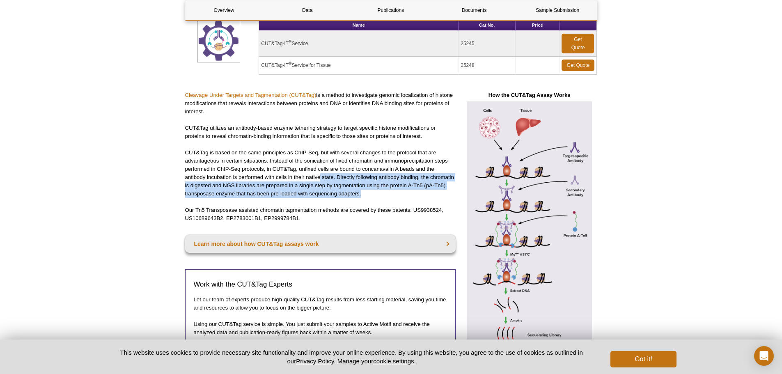
drag, startPoint x: 320, startPoint y: 178, endPoint x: 362, endPoint y: 190, distance: 43.7
click at [362, 190] on p "CUT&Tag is based on the same principles as ChIP-Seq, but with several changes t…" at bounding box center [320, 173] width 271 height 49
click at [365, 197] on p "CUT&Tag is based on the same principles as ChIP-Seq, but with several changes t…" at bounding box center [320, 173] width 271 height 49
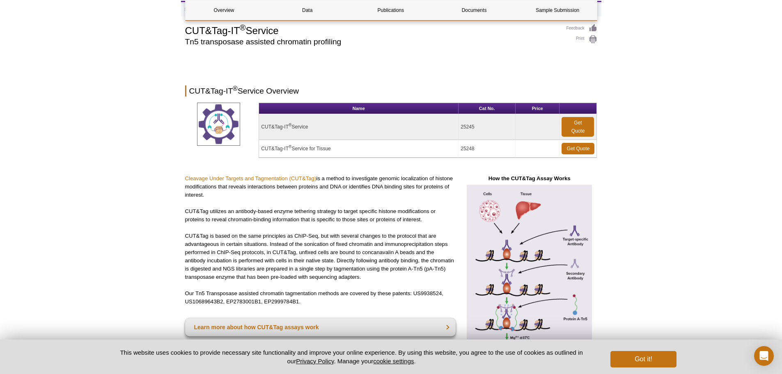
scroll to position [0, 0]
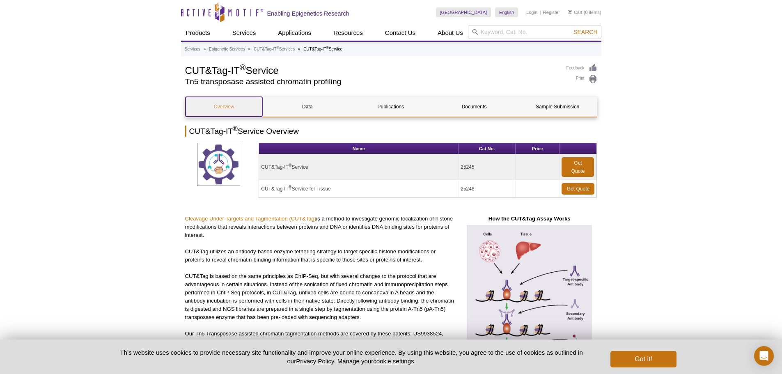
click at [229, 108] on link "Overview" at bounding box center [224, 107] width 77 height 20
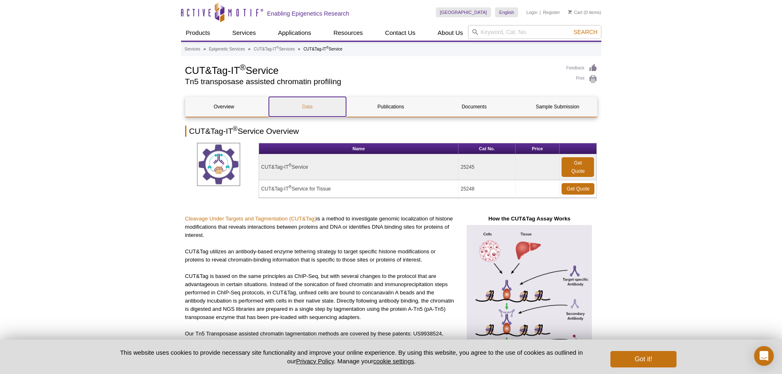
click at [314, 106] on link "Data" at bounding box center [307, 107] width 77 height 20
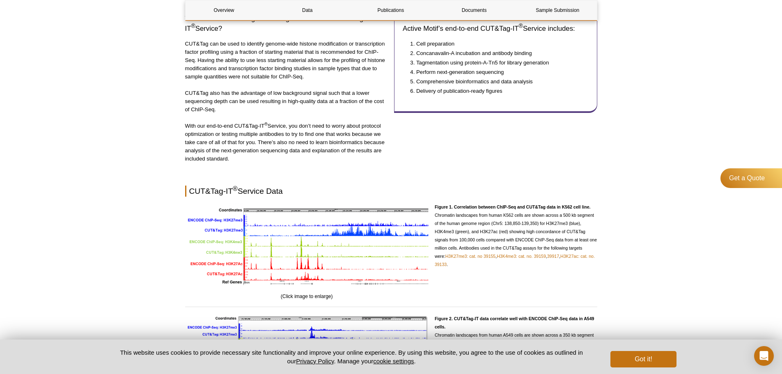
scroll to position [507, 0]
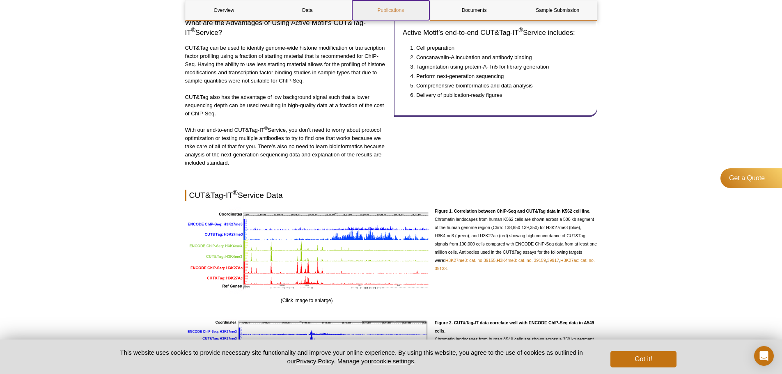
click at [406, 11] on link "Publications" at bounding box center [390, 10] width 77 height 20
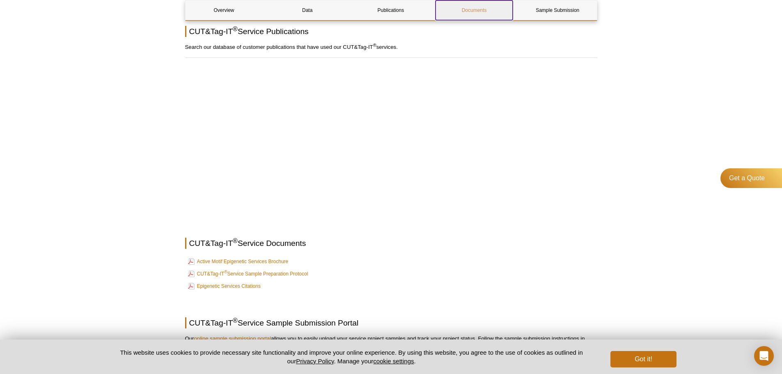
click at [465, 12] on link "Documents" at bounding box center [474, 10] width 77 height 20
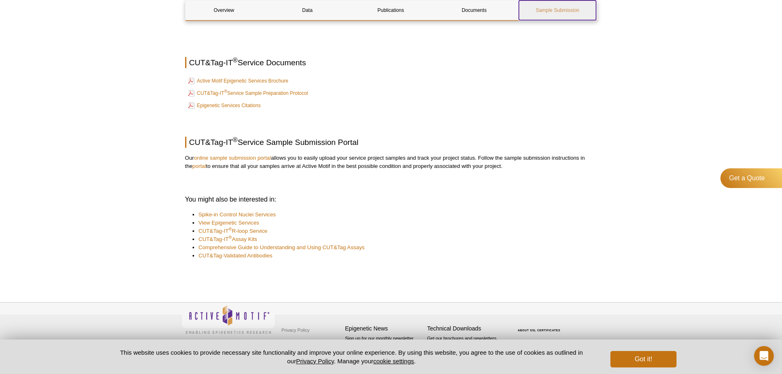
click at [546, 9] on link "Sample Submission" at bounding box center [557, 10] width 77 height 20
click at [237, 7] on link "Overview" at bounding box center [224, 10] width 77 height 20
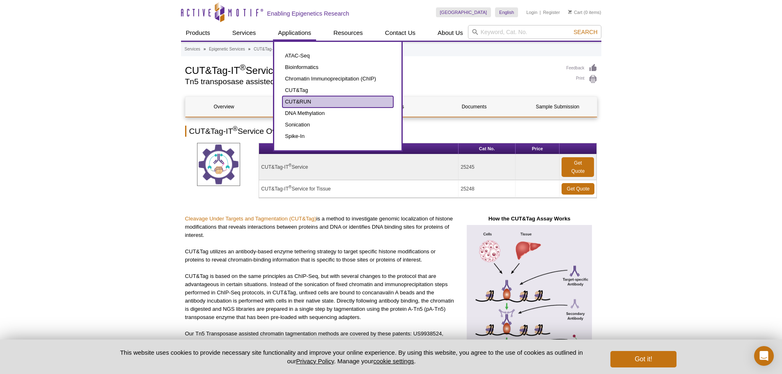
click at [304, 99] on link "CUT&RUN" at bounding box center [337, 101] width 111 height 11
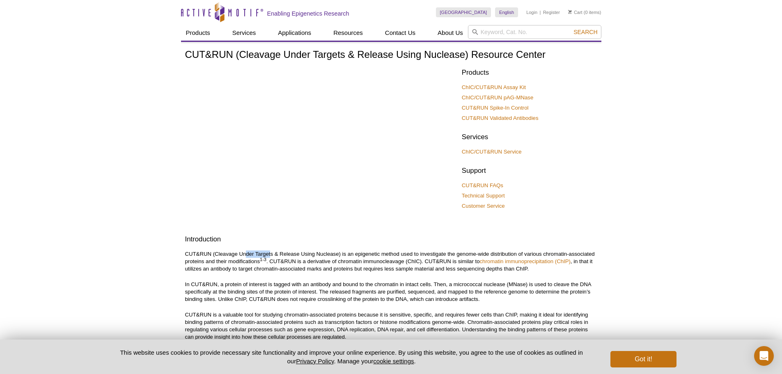
drag, startPoint x: 247, startPoint y: 252, endPoint x: 283, endPoint y: 257, distance: 36.1
click at [283, 257] on p "CUT&RUN (Cleavage Under Targets & Release Using Nuclease) is an epigenetic meth…" at bounding box center [391, 261] width 412 height 22
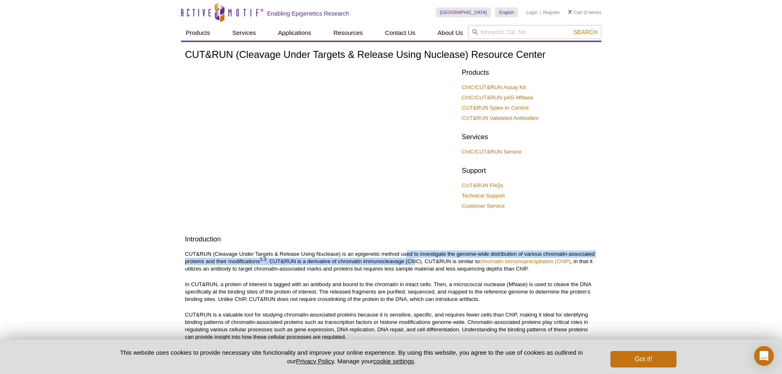
drag, startPoint x: 406, startPoint y: 253, endPoint x: 414, endPoint y: 262, distance: 12.5
click at [414, 262] on p "CUT&RUN (Cleavage Under Targets & Release Using Nuclease) is an epigenetic meth…" at bounding box center [391, 261] width 412 height 22
click at [413, 263] on p "CUT&RUN (Cleavage Under Targets & Release Using Nuclease) is an epigenetic meth…" at bounding box center [391, 261] width 412 height 22
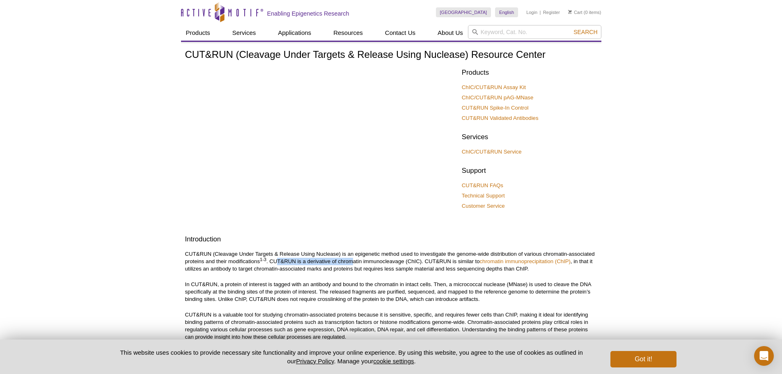
drag, startPoint x: 277, startPoint y: 261, endPoint x: 355, endPoint y: 261, distance: 78.0
click at [354, 261] on p "CUT&RUN (Cleavage Under Targets & Release Using Nuclease) is an epigenetic meth…" at bounding box center [391, 261] width 412 height 22
click at [355, 261] on p "CUT&RUN (Cleavage Under Targets & Release Using Nuclease) is an epigenetic meth…" at bounding box center [391, 261] width 412 height 22
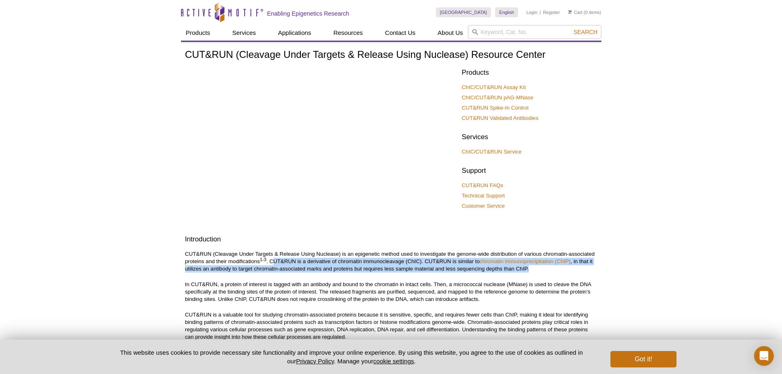
drag, startPoint x: 274, startPoint y: 262, endPoint x: 555, endPoint y: 272, distance: 281.0
click at [555, 272] on p "CUT&RUN (Cleavage Under Targets & Release Using Nuclease) is an epigenetic meth…" at bounding box center [391, 261] width 412 height 22
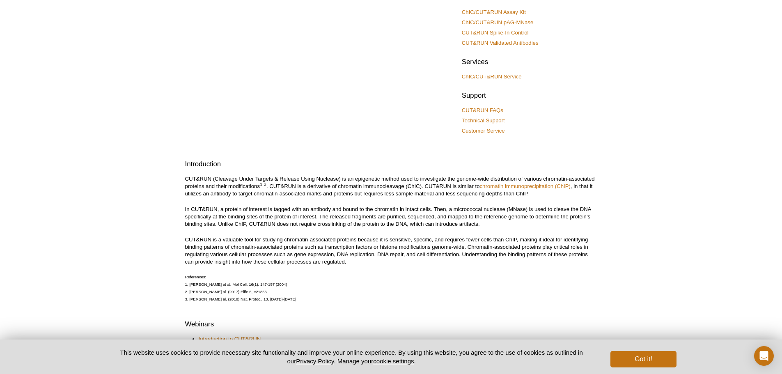
scroll to position [82, 0]
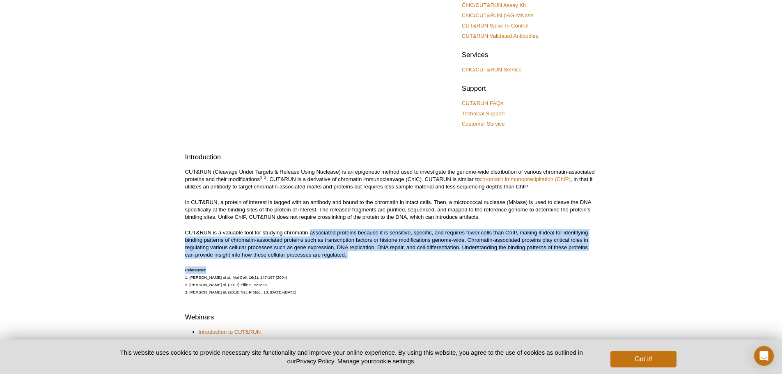
drag, startPoint x: 310, startPoint y: 233, endPoint x: 379, endPoint y: 259, distance: 73.6
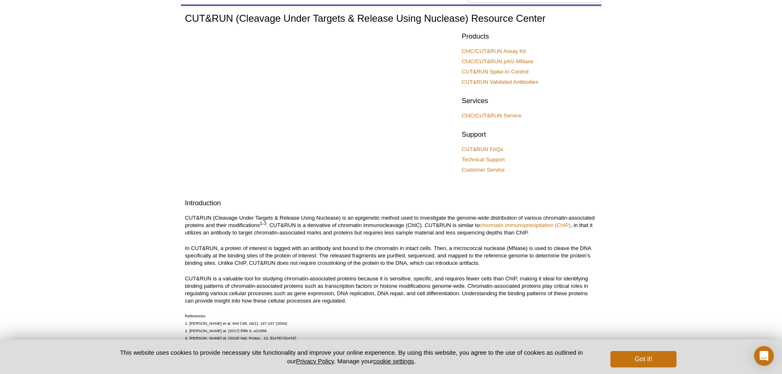
scroll to position [0, 0]
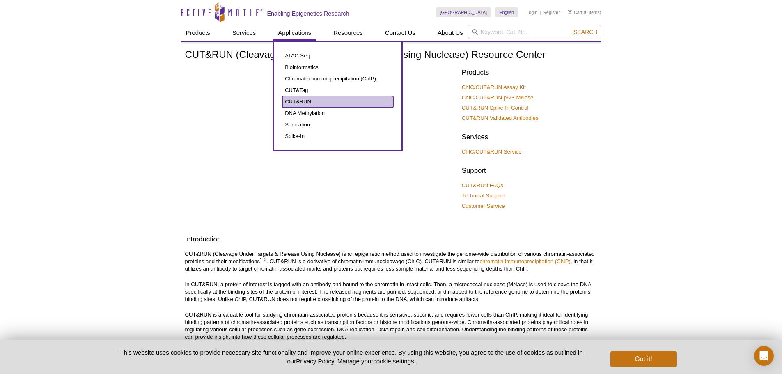
click at [301, 100] on link "CUT&RUN" at bounding box center [337, 101] width 111 height 11
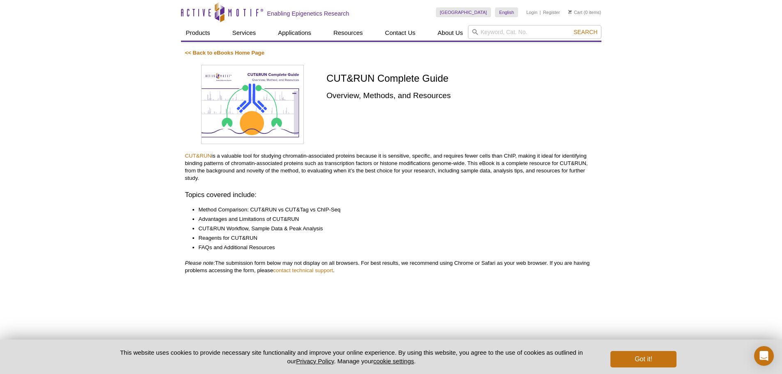
drag, startPoint x: 313, startPoint y: 155, endPoint x: 396, endPoint y: 182, distance: 87.2
click at [396, 181] on p "CUT&RUN is a valuable tool for studying chromatin-associated proteins because i…" at bounding box center [391, 167] width 412 height 30
click at [396, 182] on p "CUT&RUN is a valuable tool for studying chromatin-associated proteins because i…" at bounding box center [391, 167] width 412 height 30
click at [273, 108] on img at bounding box center [252, 105] width 103 height 80
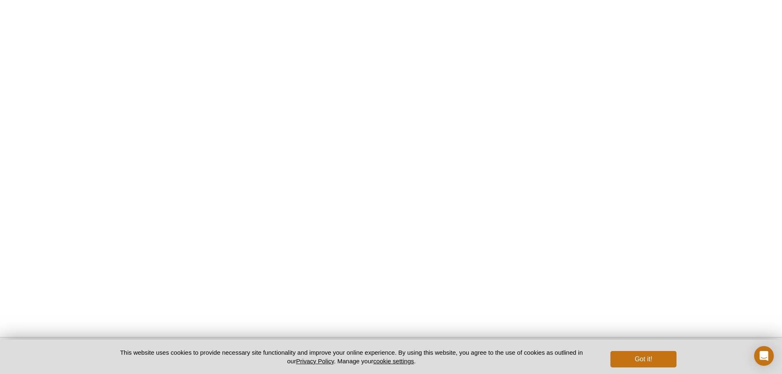
scroll to position [328, 0]
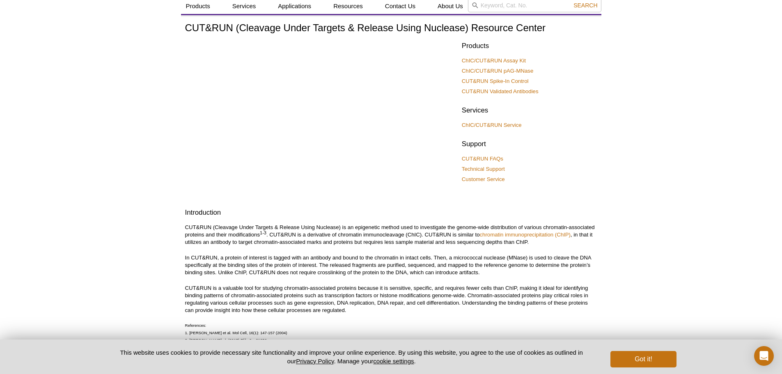
scroll to position [82, 0]
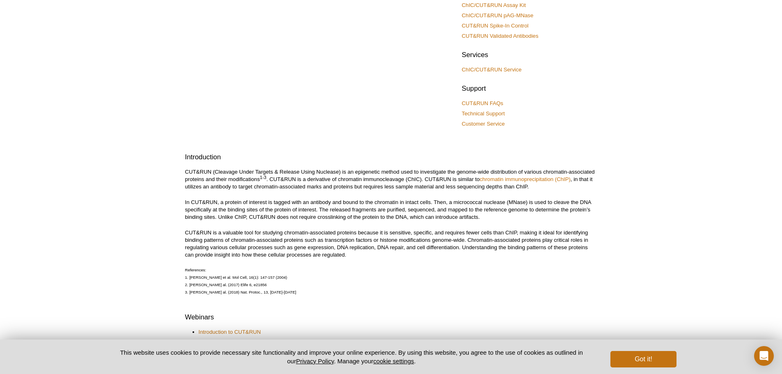
click at [531, 275] on p "References: 1. [PERSON_NAME] et al. Mol Cell, 16(1): 147-157 (2004) 2. [PERSON_…" at bounding box center [391, 281] width 412 height 30
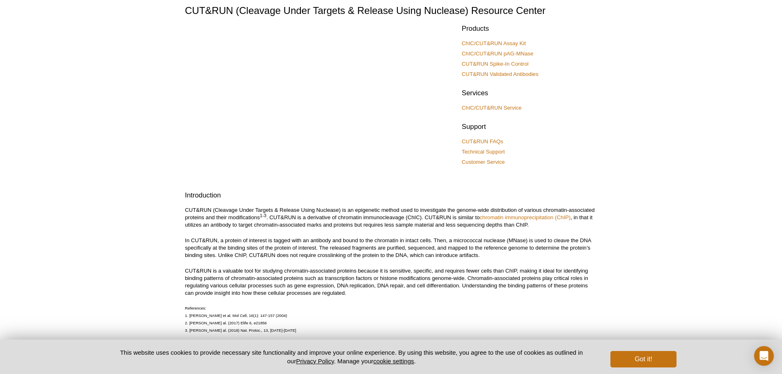
scroll to position [0, 0]
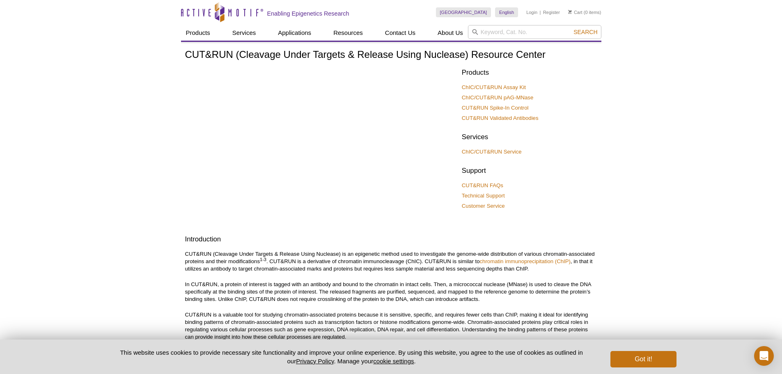
click at [517, 117] on link "CUT&RUN Validated Antibodies" at bounding box center [500, 118] width 77 height 7
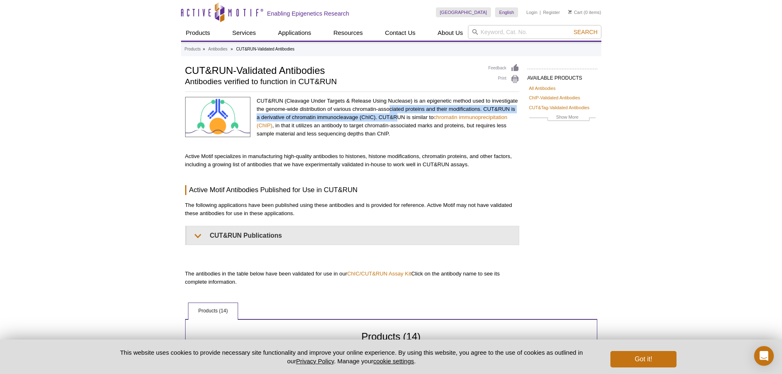
drag, startPoint x: 390, startPoint y: 111, endPoint x: 401, endPoint y: 124, distance: 17.5
click at [401, 124] on p "CUT&RUN (Cleavage Under Targets & Release Using Nuclease) is an epigenetic meth…" at bounding box center [388, 117] width 262 height 41
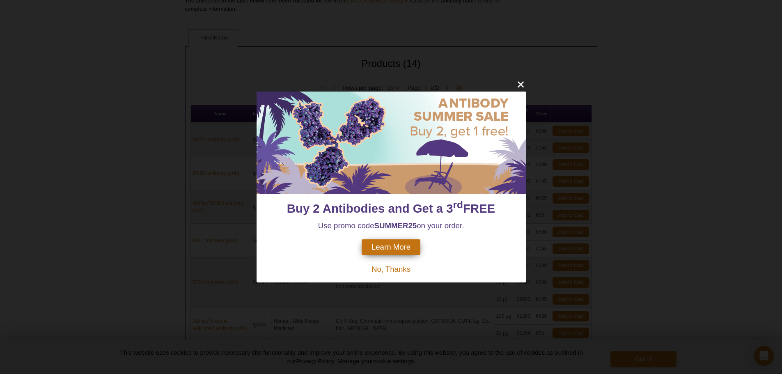
scroll to position [287, 0]
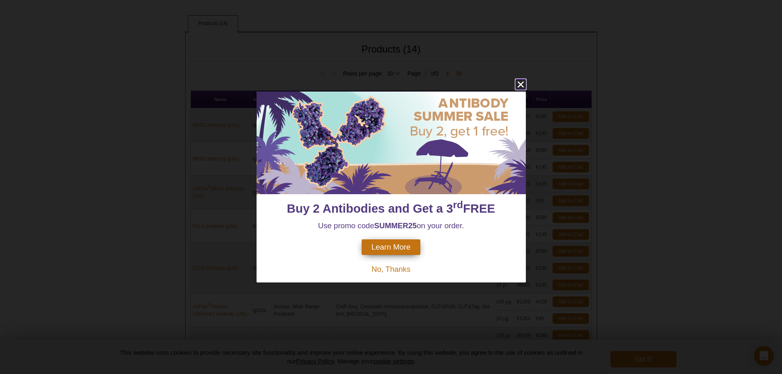
click at [519, 85] on icon "close" at bounding box center [521, 84] width 10 height 10
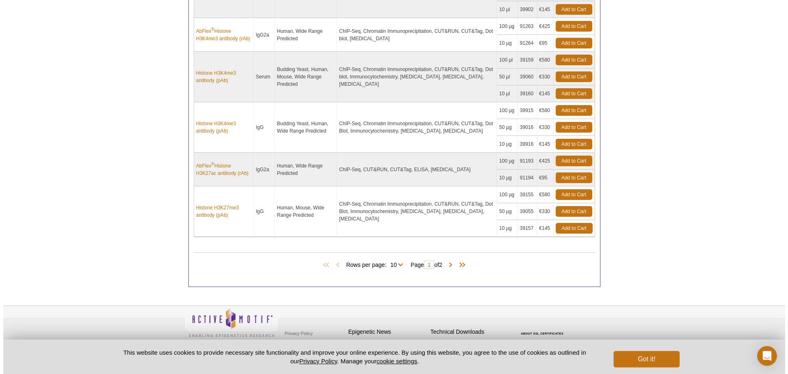
scroll to position [566, 0]
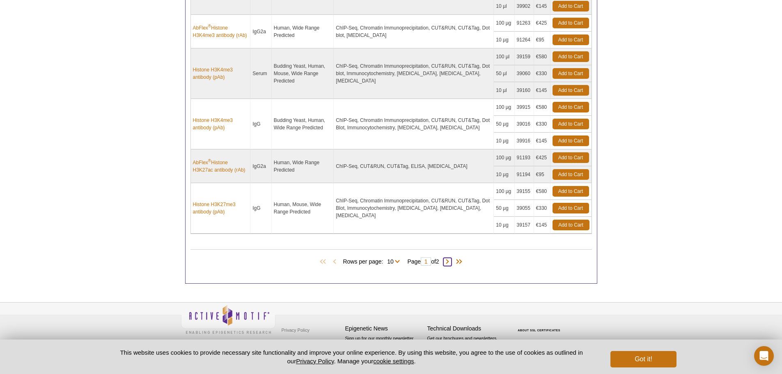
click at [450, 266] on span at bounding box center [447, 262] width 8 height 8
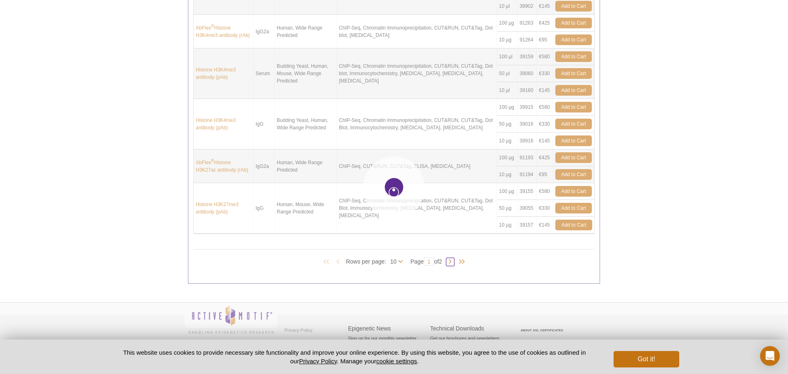
type input "2"
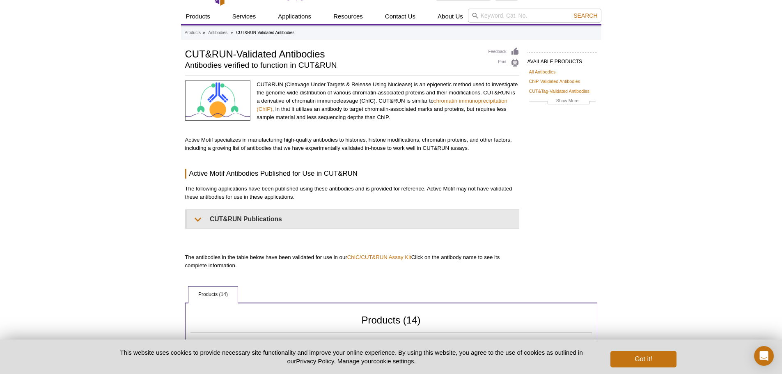
scroll to position [0, 0]
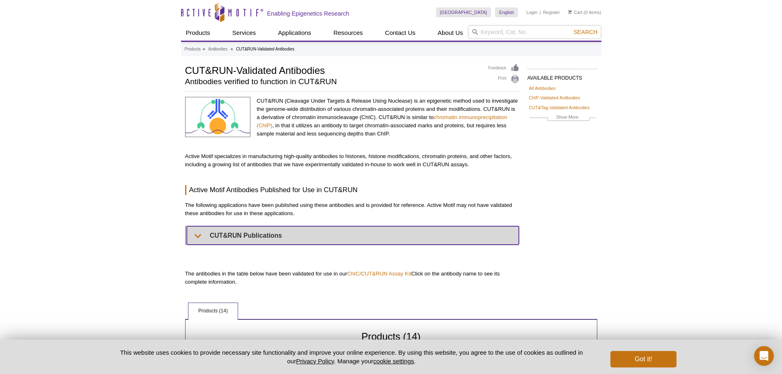
click at [278, 240] on summary "CUT&RUN Publications" at bounding box center [353, 235] width 332 height 18
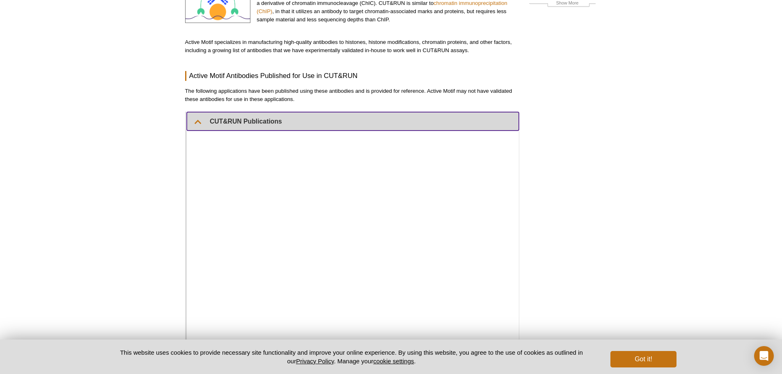
scroll to position [41, 0]
